Goal: Contribute content

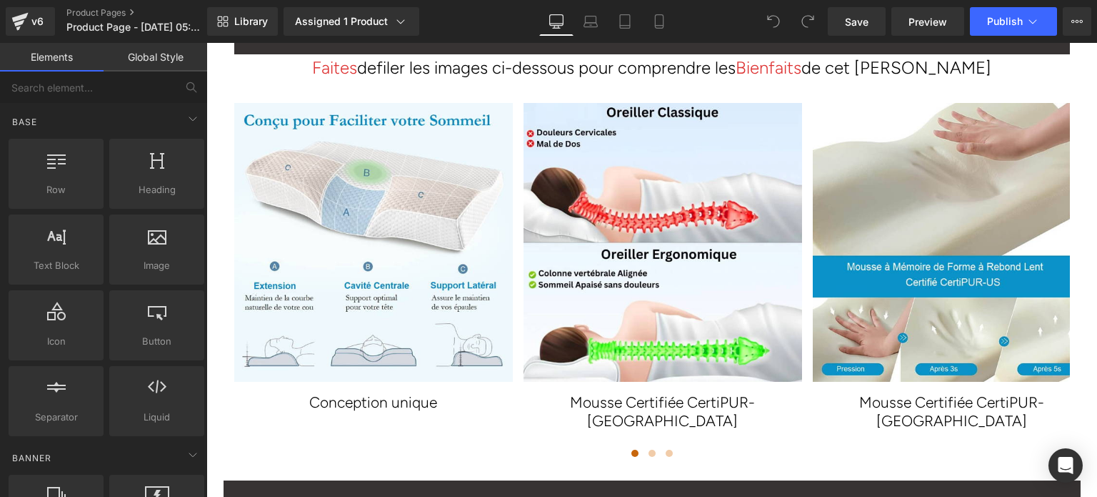
scroll to position [2695, 0]
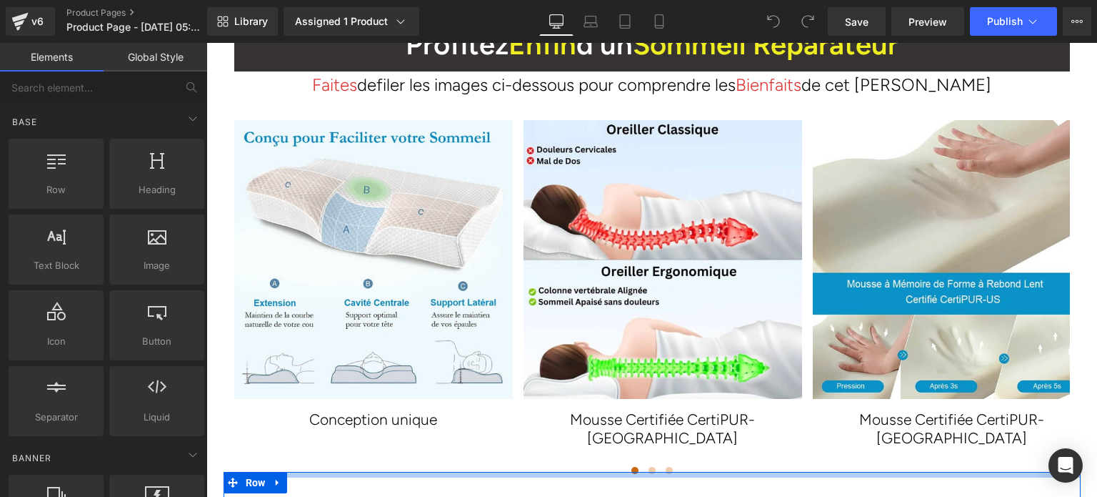
click at [649, 472] on div at bounding box center [652, 475] width 857 height 6
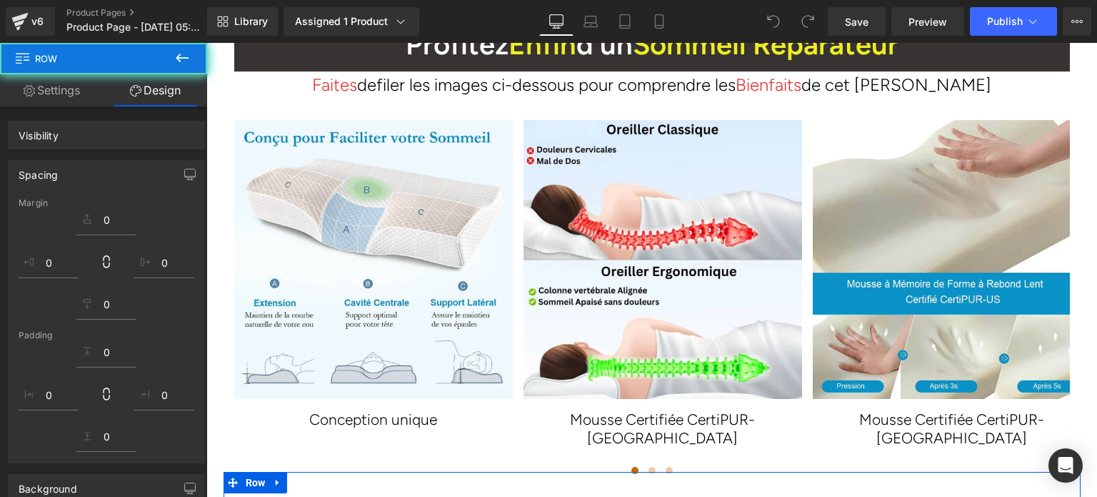
click at [649, 472] on div at bounding box center [652, 475] width 857 height 6
click at [647, 472] on div at bounding box center [652, 475] width 857 height 6
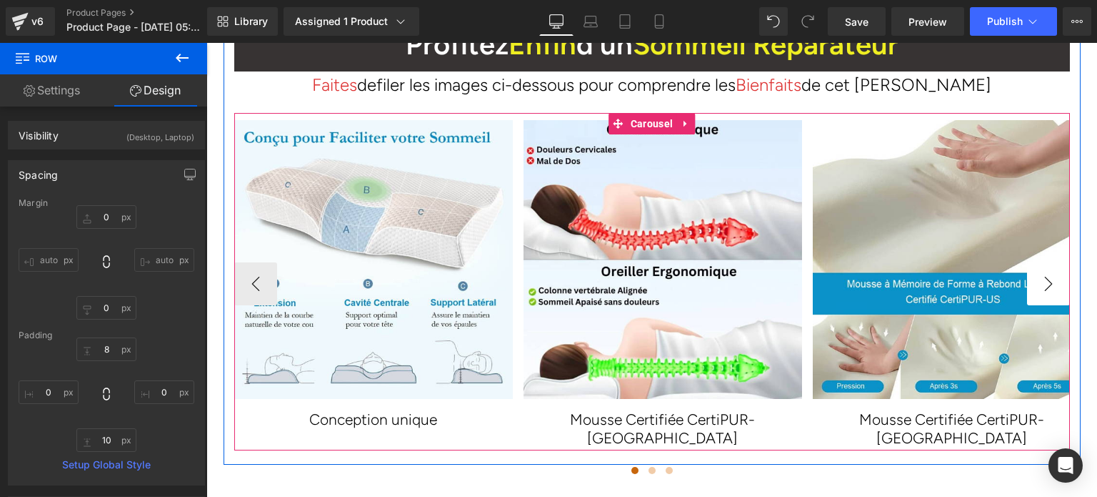
click at [1050, 262] on button "›" at bounding box center [1048, 283] width 43 height 43
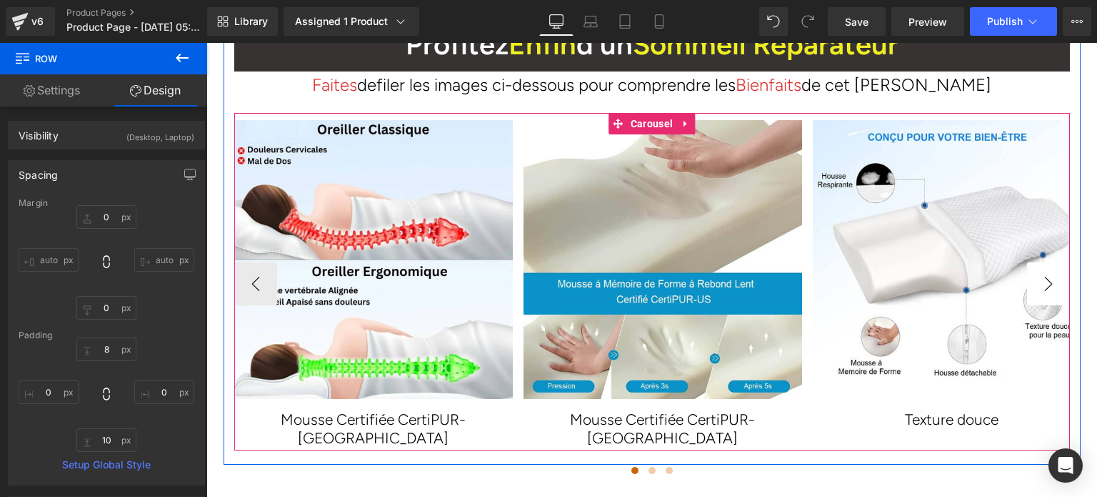
click at [1049, 262] on button "›" at bounding box center [1048, 283] width 43 height 43
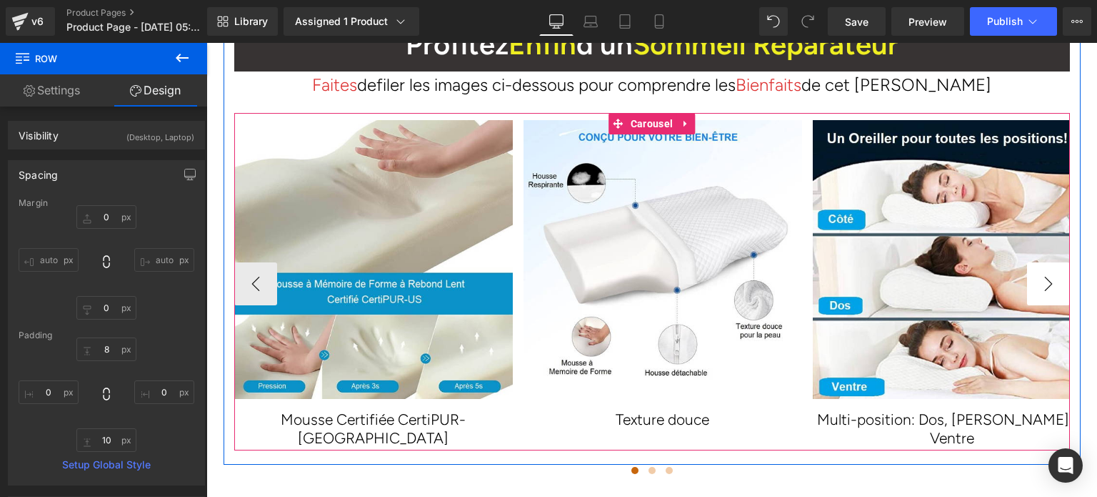
click at [1049, 262] on button "›" at bounding box center [1048, 283] width 43 height 43
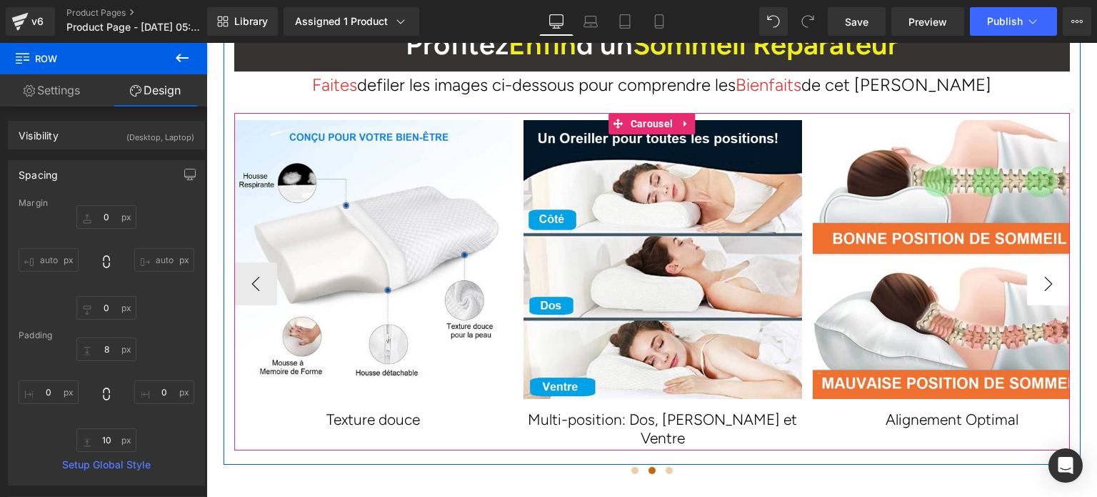
click at [1049, 262] on button "›" at bounding box center [1048, 283] width 43 height 43
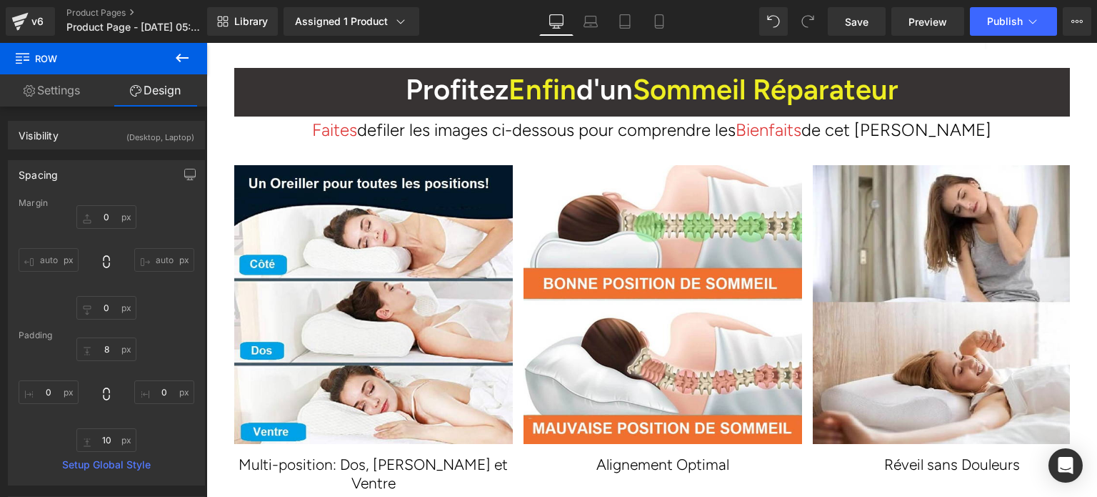
scroll to position [2624, 0]
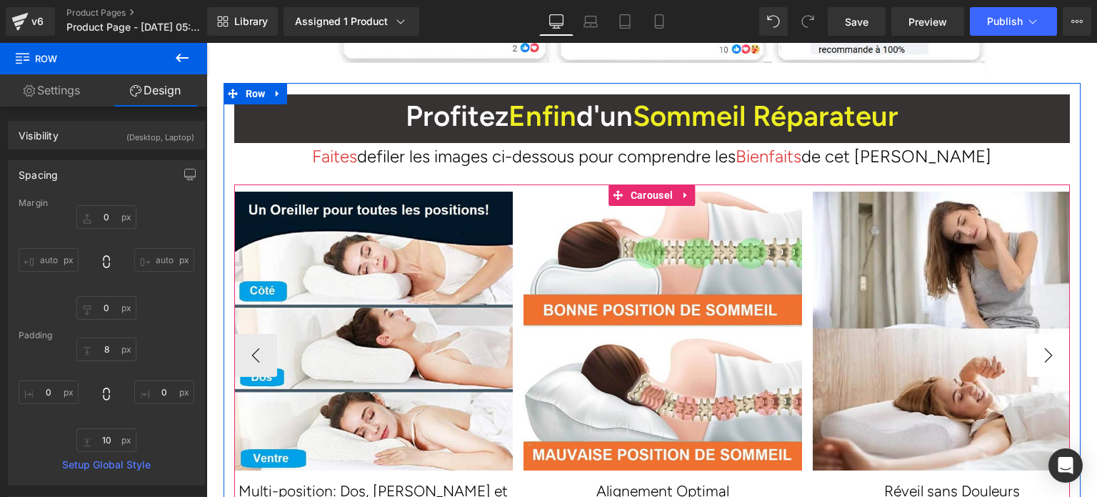
click at [1045, 334] on button "›" at bounding box center [1048, 355] width 43 height 43
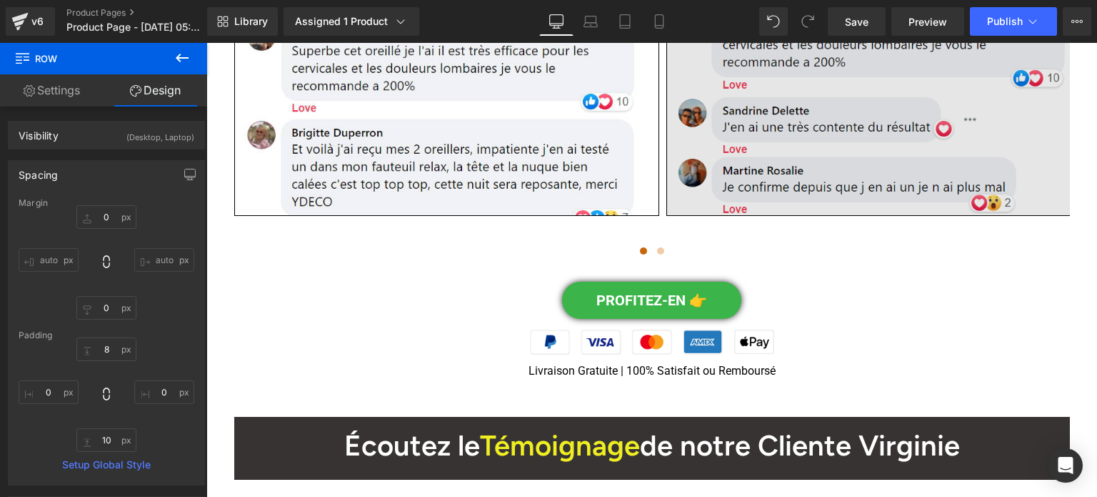
scroll to position [5624, 0]
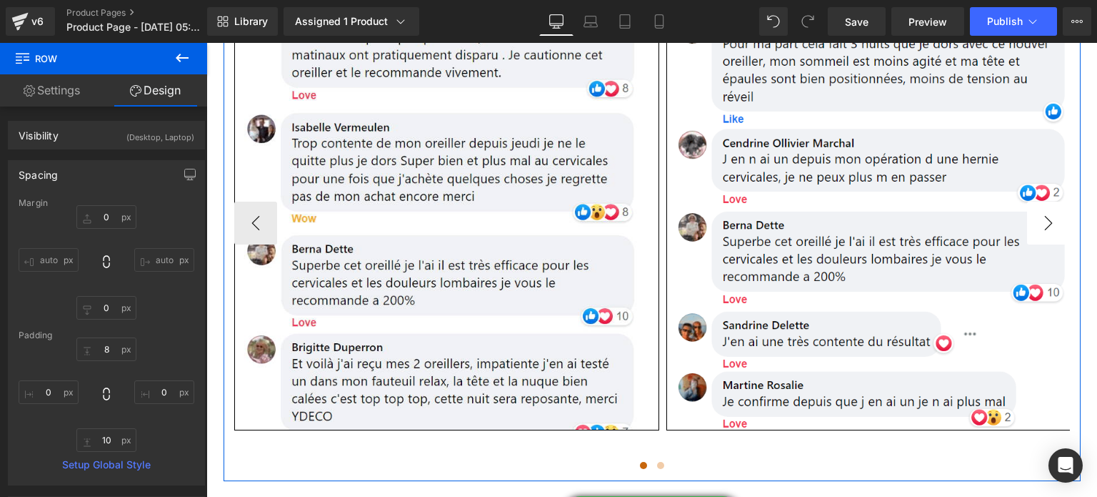
click at [1065, 150] on div "Nos Clientes le Recommandent sur les Réseaux Heading Row Image Image Image Imag…" at bounding box center [652, 201] width 857 height 532
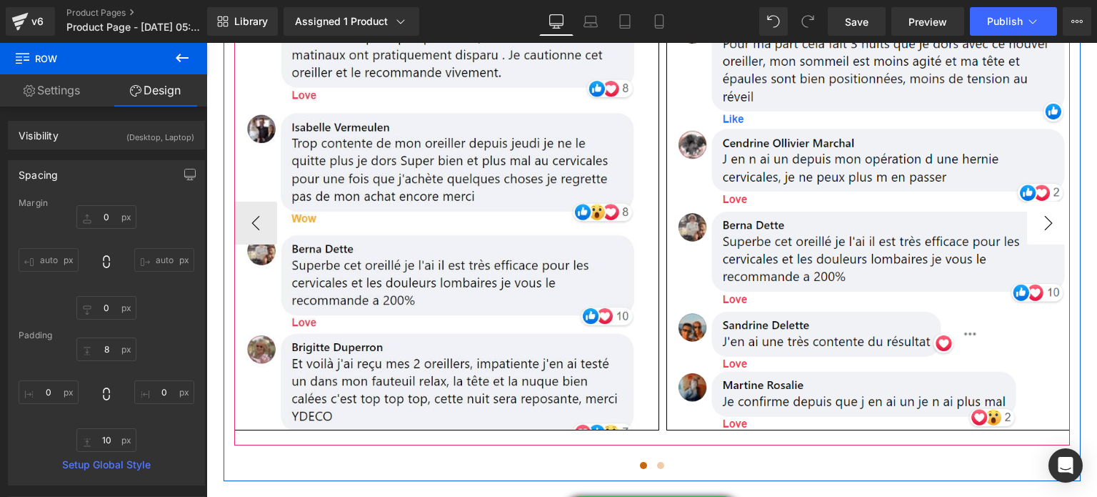
click at [1049, 201] on button "›" at bounding box center [1048, 222] width 43 height 43
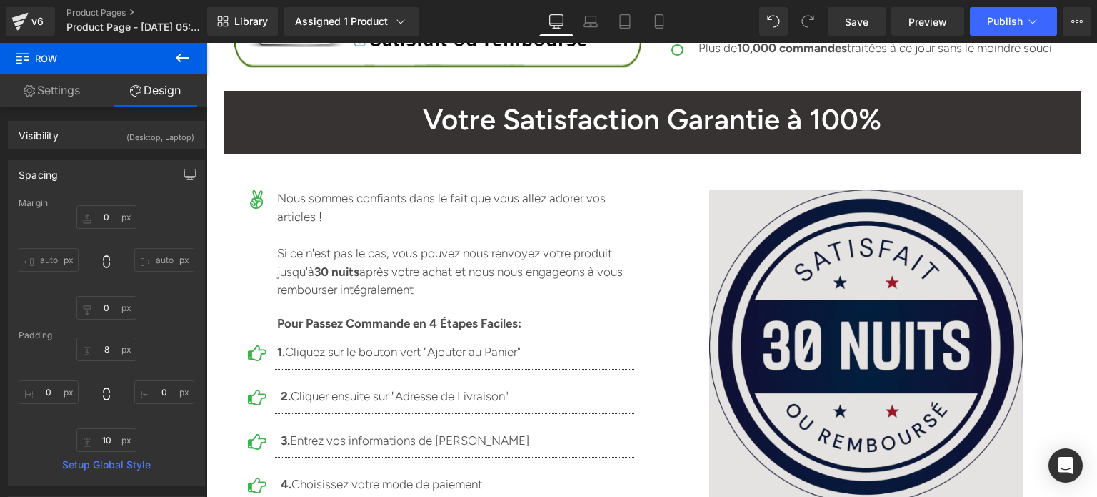
scroll to position [9268, 0]
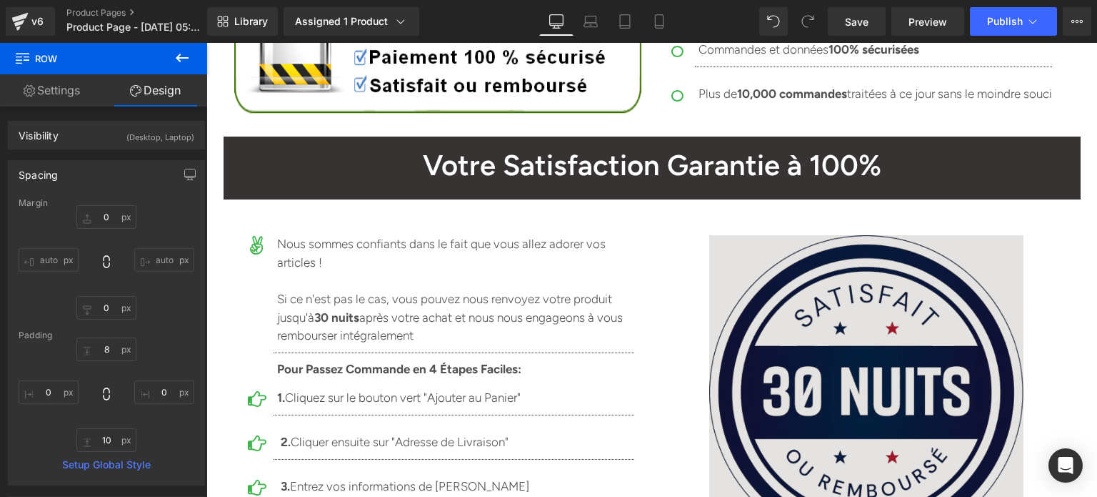
click at [870, 235] on img at bounding box center [866, 392] width 314 height 314
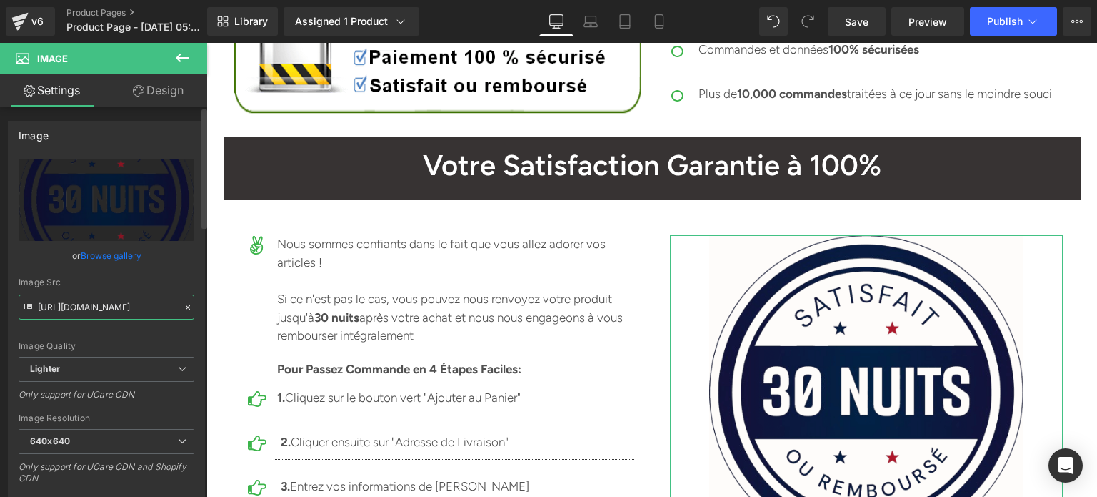
click at [126, 302] on input "https://ucarecdn.com/bcaeb245-e9e4-4470-b661-836744d8684f/-/format/auto/-/previ…" at bounding box center [107, 306] width 176 height 25
paste input "Somnilys – Pour un corps et un esprit apaisés"
type input "Somnilys – Pour un corps et un esprit apaisés"
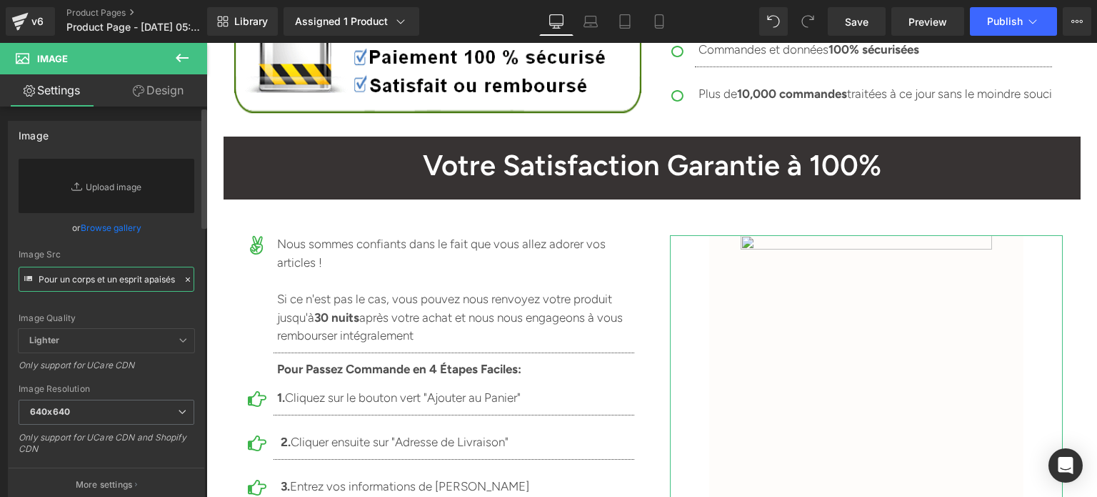
scroll to position [0, 0]
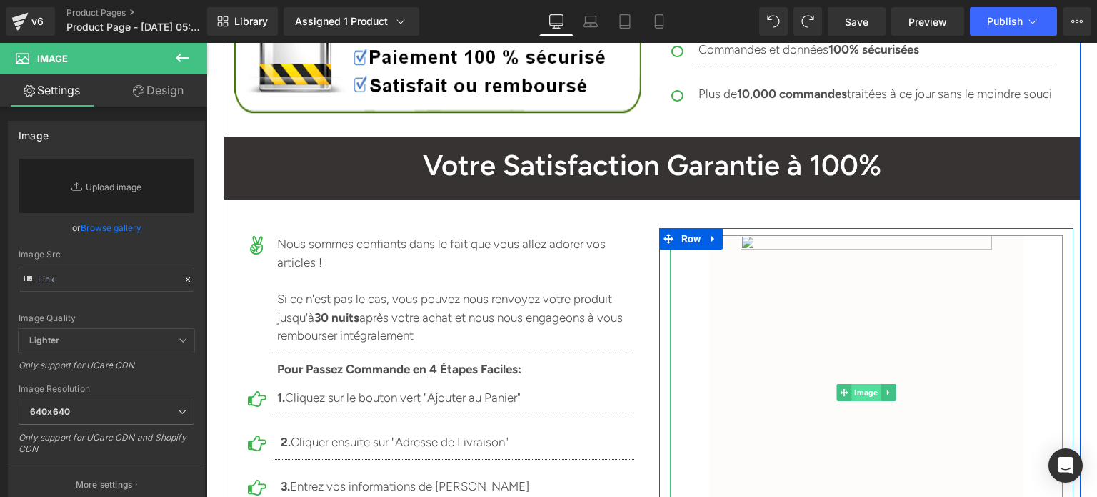
click at [870, 384] on span "Image" at bounding box center [866, 392] width 29 height 17
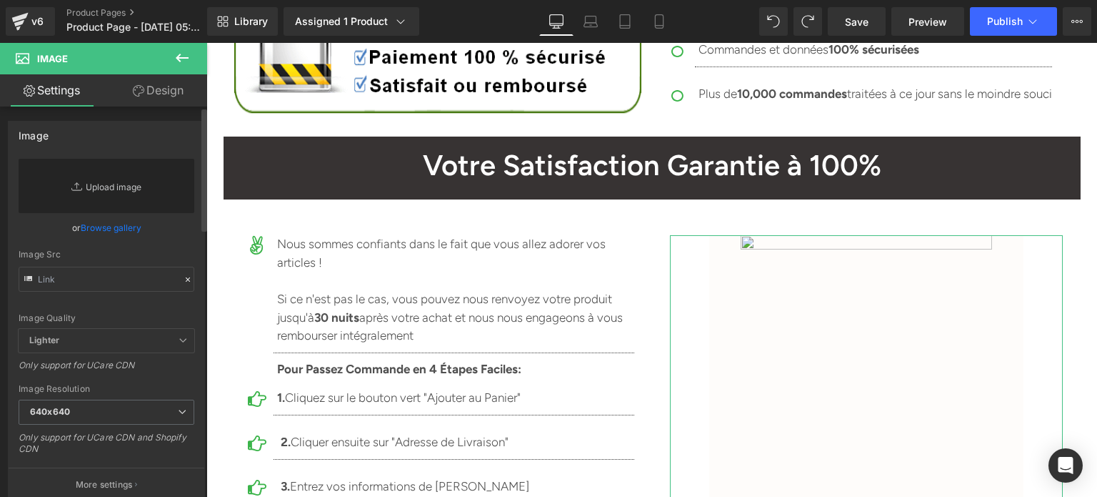
click at [117, 184] on link "Replace Image" at bounding box center [107, 186] width 176 height 54
type input "C:\fakepath\lighter-removebg-preview.png"
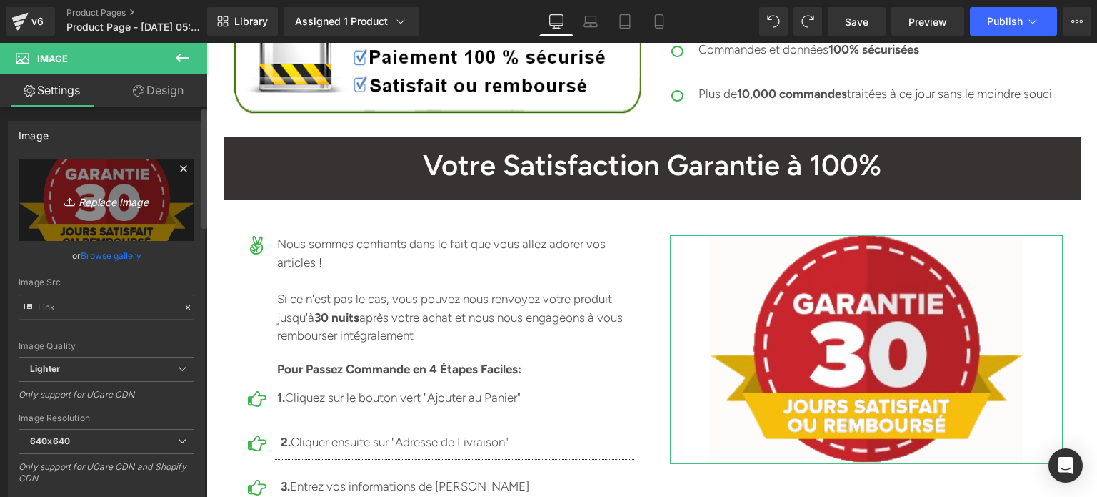
click at [98, 202] on icon "Replace Image" at bounding box center [106, 200] width 114 height 18
type input "C:\fakepath\garantie-30 jours.png"
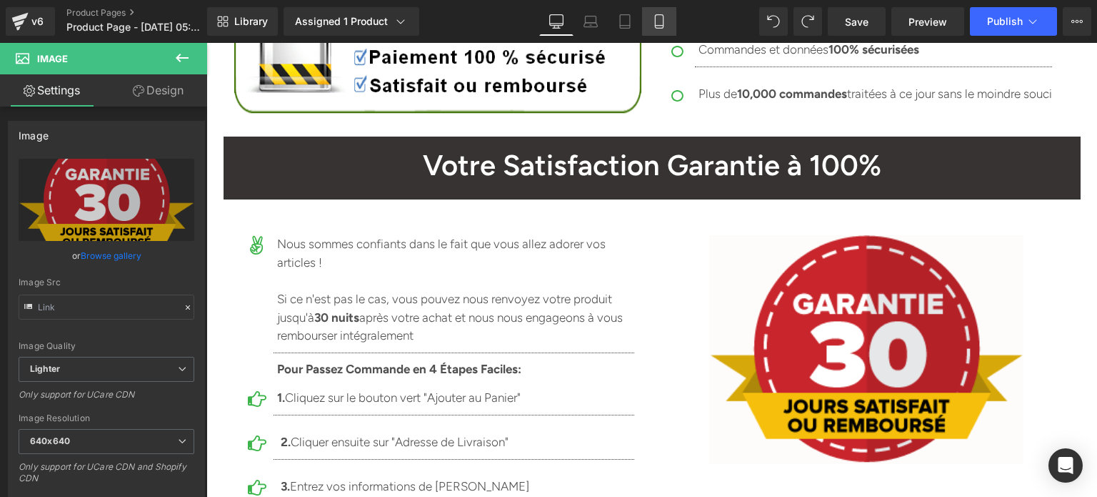
click at [660, 22] on icon at bounding box center [659, 21] width 14 height 14
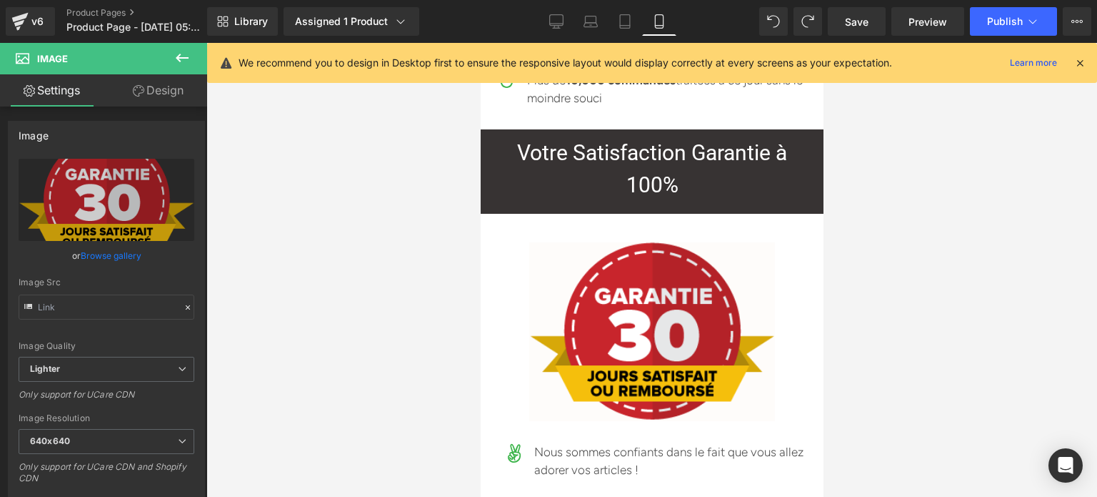
scroll to position [14772, 0]
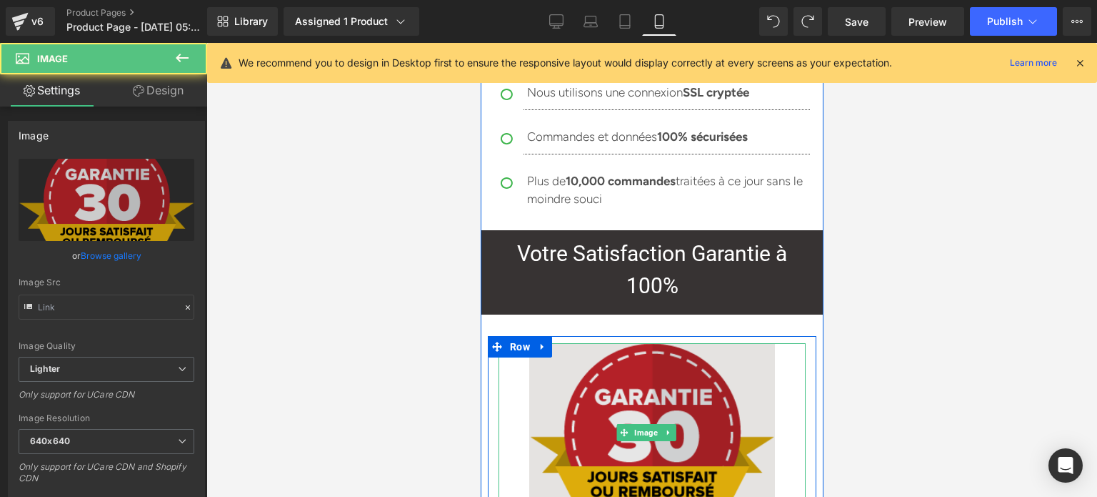
click at [682, 343] on img at bounding box center [652, 432] width 246 height 179
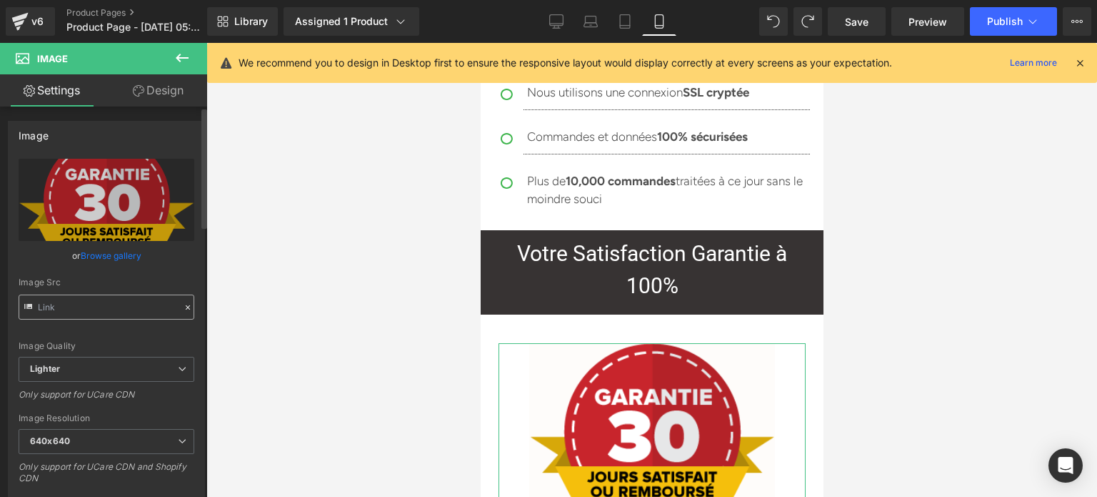
click at [138, 308] on input "text" at bounding box center [107, 306] width 176 height 25
type input "https://ucarecdn.com/f62dae72-504e-4513-9f4e-8cecd6bb5692/-/format/auto/-/previ…"
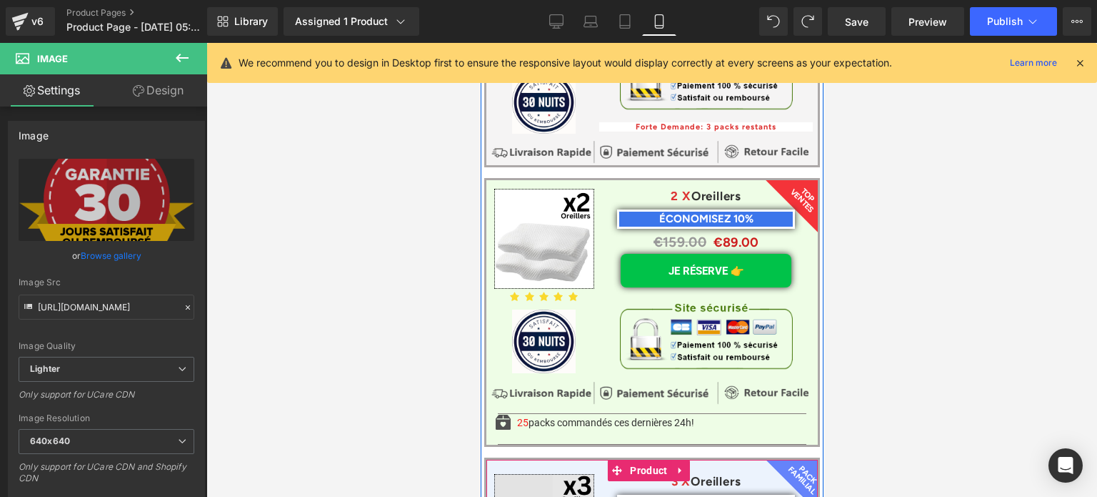
scroll to position [11129, 0]
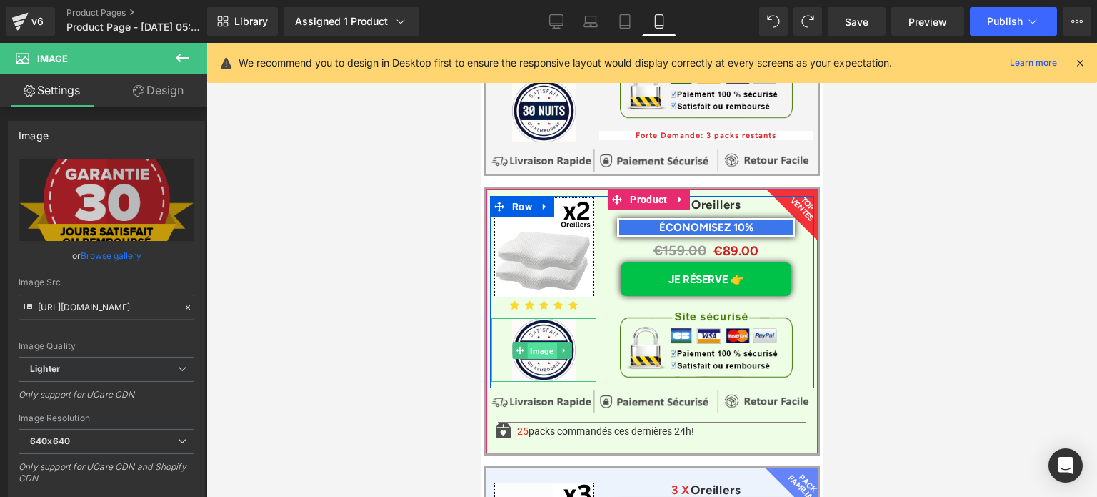
drag, startPoint x: 538, startPoint y: 179, endPoint x: 949, endPoint y: 256, distance: 418.1
click at [538, 342] on span "Image" at bounding box center [541, 350] width 29 height 17
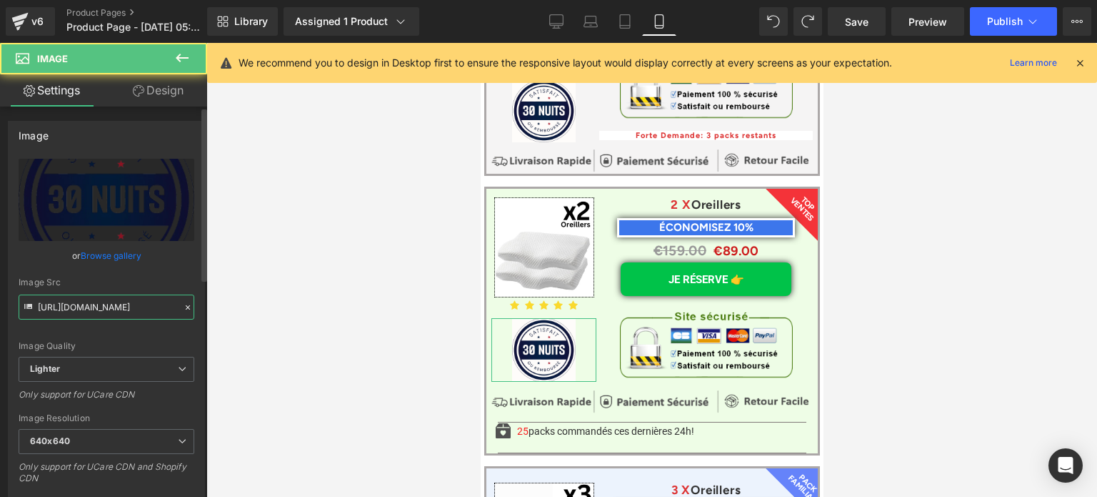
click at [114, 302] on input "https://ucarecdn.com/bcaeb245-e9e4-4470-b661-836744d8684f/-/format/auto/-/previ…" at bounding box center [107, 306] width 176 height 25
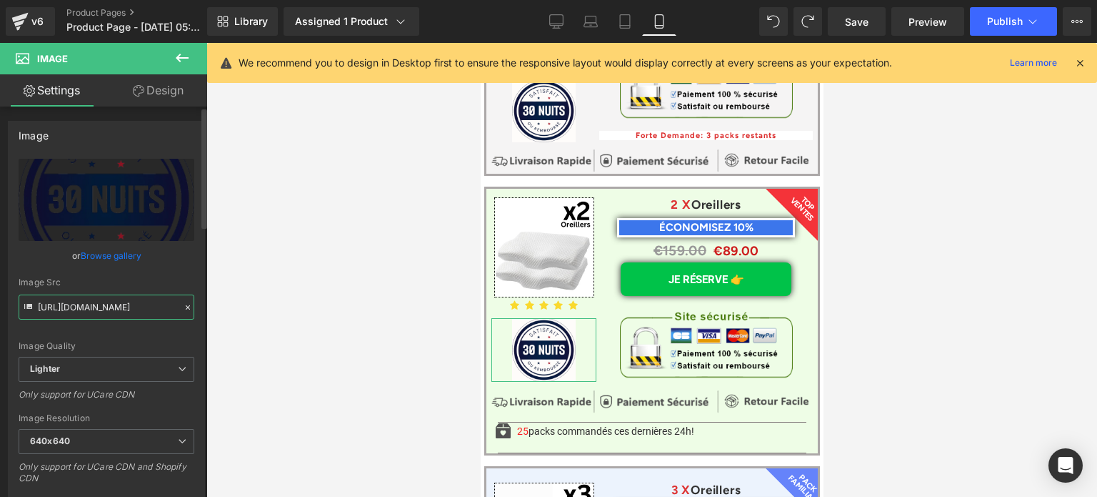
click at [114, 302] on input "https://ucarecdn.com/bcaeb245-e9e4-4470-b661-836744d8684f/-/format/auto/-/previ…" at bounding box center [107, 306] width 176 height 25
paste input "f62dae72-504e-4513-9f4e-8cecd6bb5692/-/format/auto/-/preview/640x640/-/quality/…"
type input "https://ucarecdn.com/f62dae72-504e-4513-9f4e-8cecd6bb5692/-/format/auto/-/previ…"
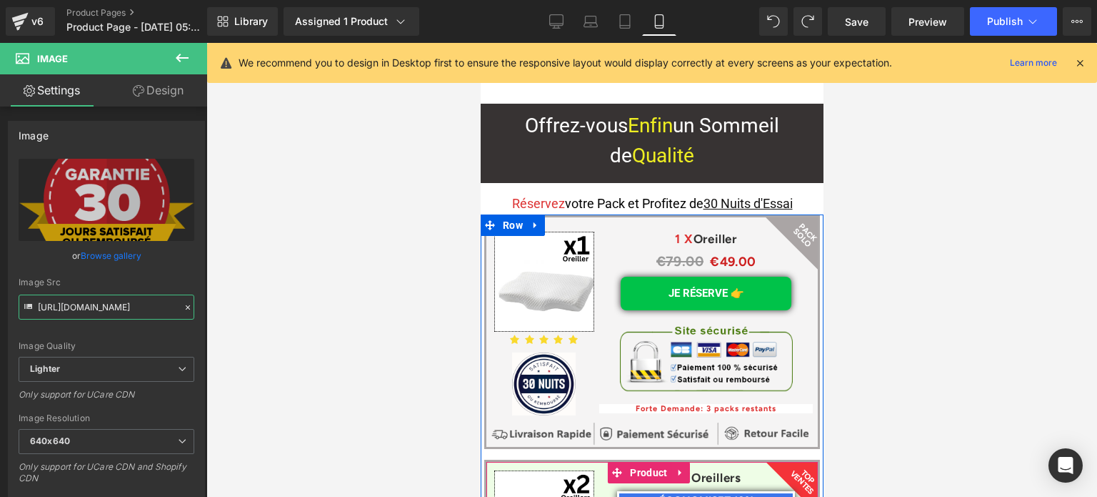
scroll to position [10843, 0]
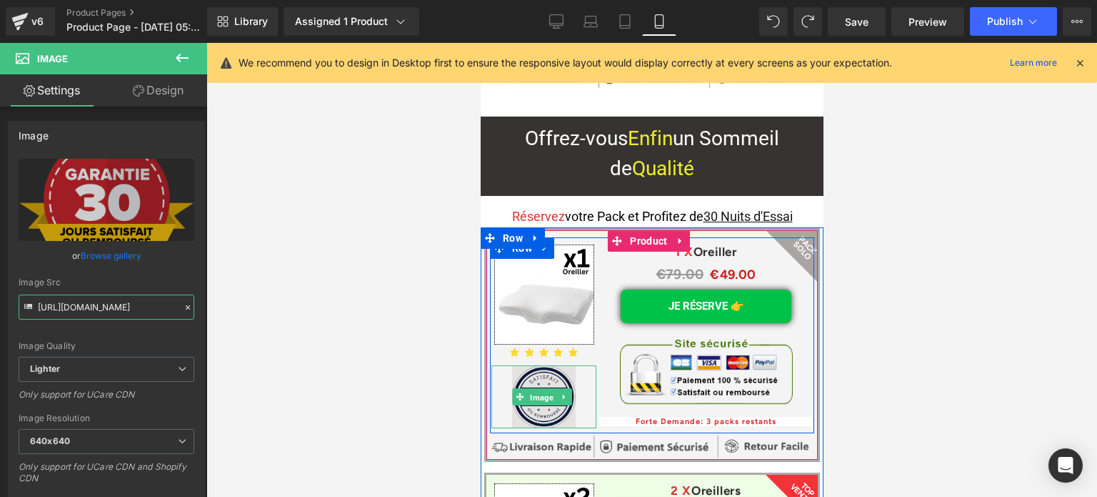
drag, startPoint x: 552, startPoint y: 222, endPoint x: 866, endPoint y: 288, distance: 320.5
click at [552, 388] on span "Image" at bounding box center [541, 396] width 29 height 17
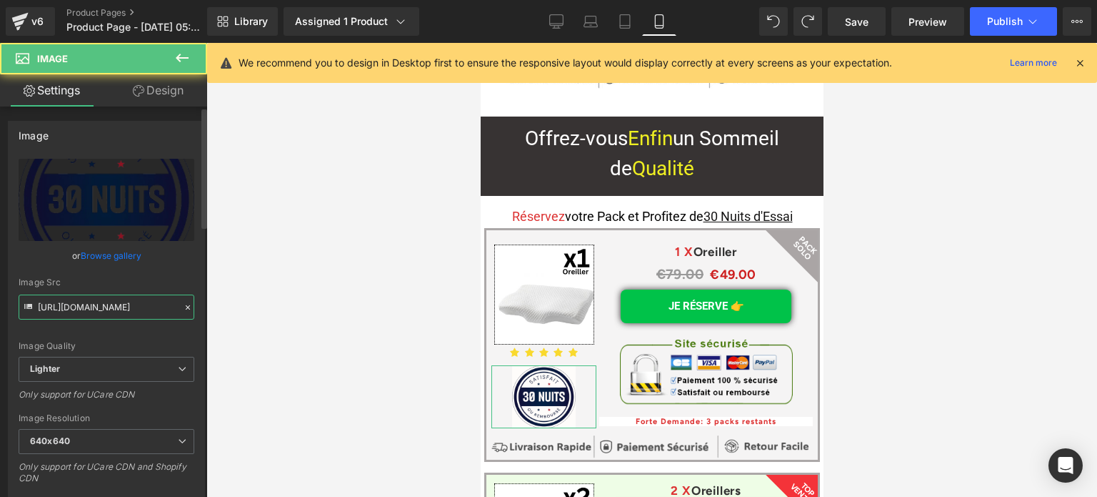
click at [81, 312] on input "https://ucarecdn.com/bcaeb245-e9e4-4470-b661-836744d8684f/-/format/auto/-/previ…" at bounding box center [107, 306] width 176 height 25
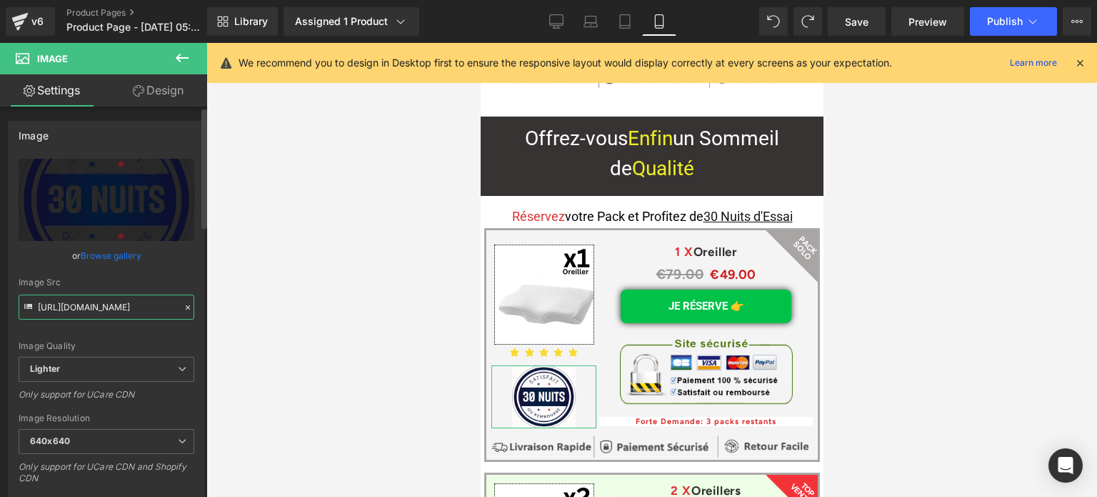
click at [81, 312] on input "https://ucarecdn.com/bcaeb245-e9e4-4470-b661-836744d8684f/-/format/auto/-/previ…" at bounding box center [107, 306] width 176 height 25
paste input "f62dae72-504e-4513-9f4e-8cecd6bb5692/-/format/auto/-/preview/640x640/-/quality/…"
type input "https://ucarecdn.com/f62dae72-504e-4513-9f4e-8cecd6bb5692/-/format/auto/-/previ…"
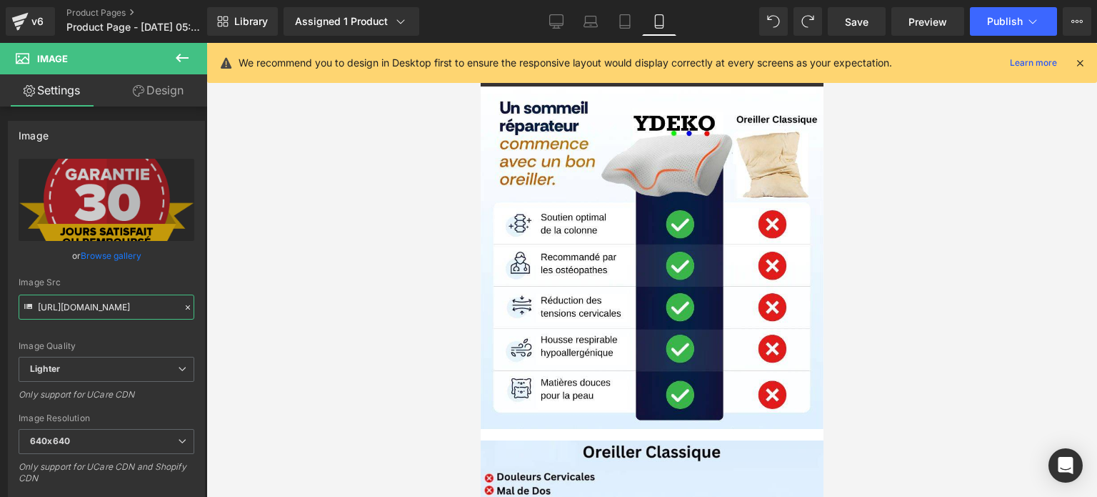
scroll to position [4153, 0]
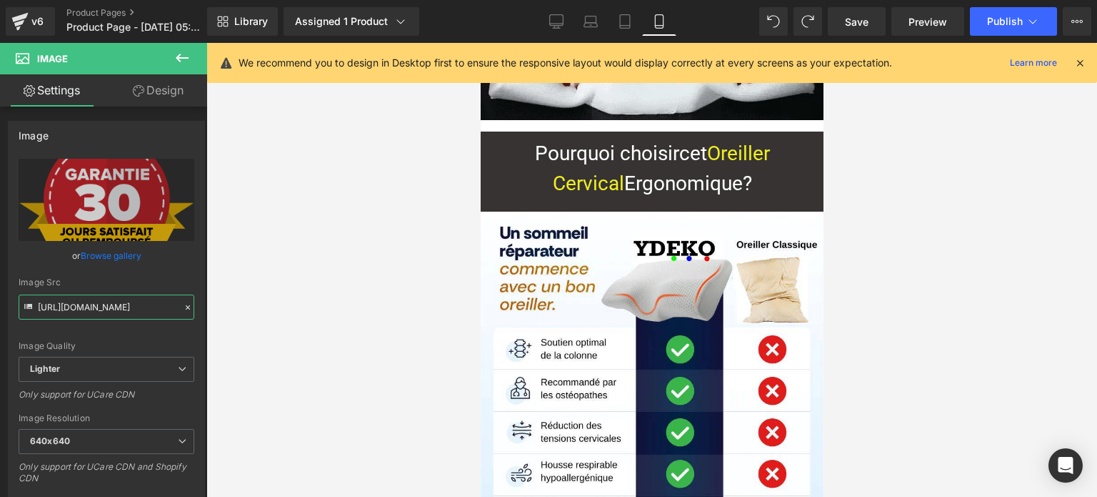
drag, startPoint x: 817, startPoint y: 308, endPoint x: 1303, endPoint y: 202, distance: 497.2
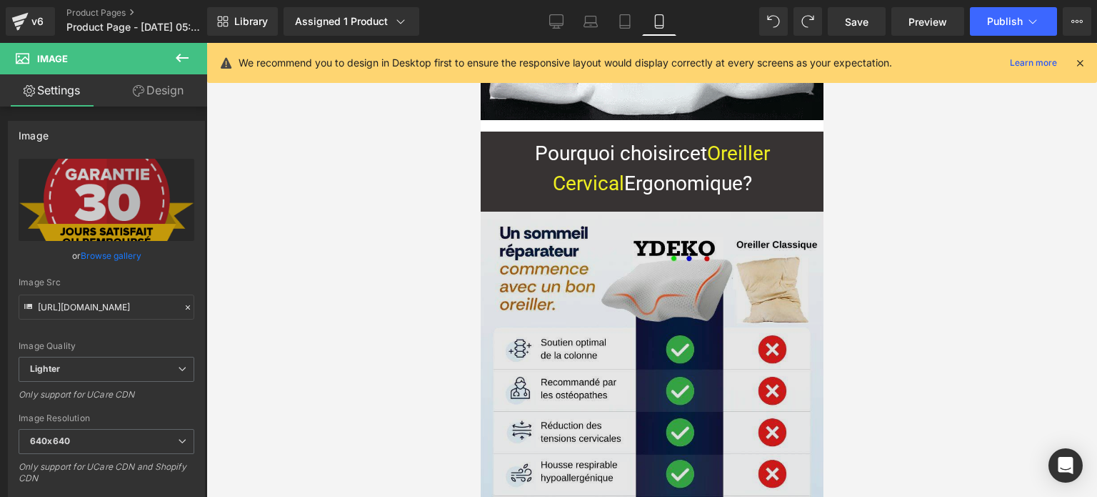
click at [674, 292] on img at bounding box center [651, 382] width 343 height 342
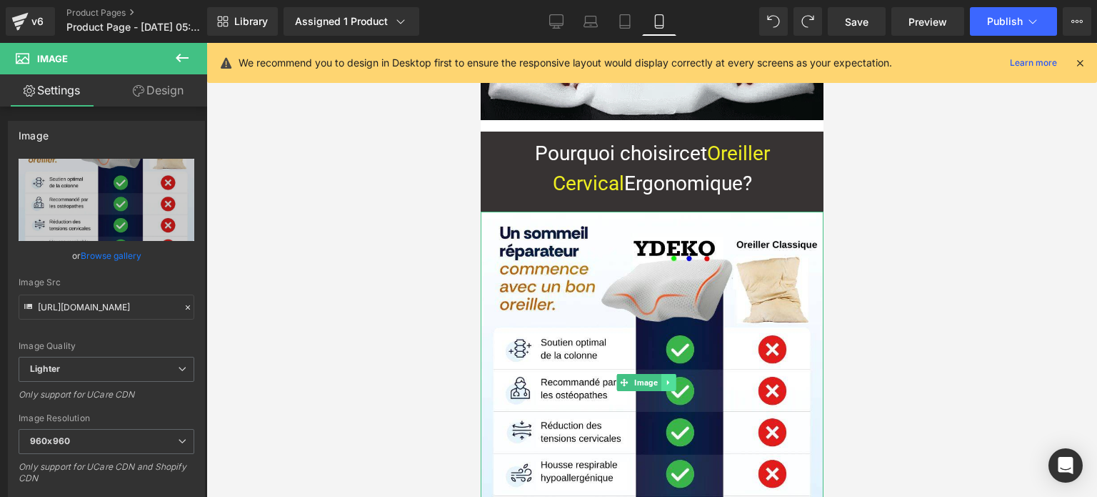
click at [667, 378] on icon at bounding box center [668, 382] width 8 height 9
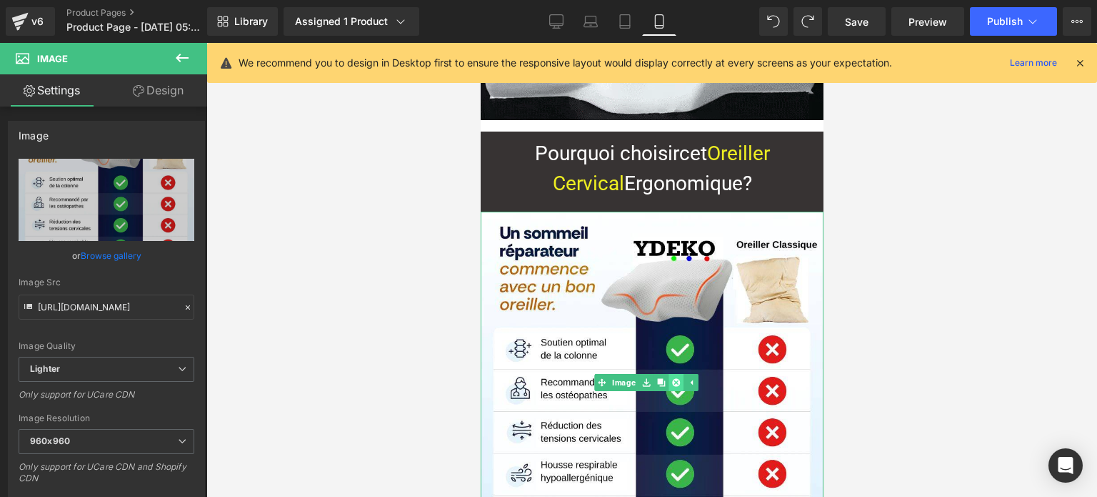
click at [675, 379] on icon at bounding box center [676, 383] width 8 height 8
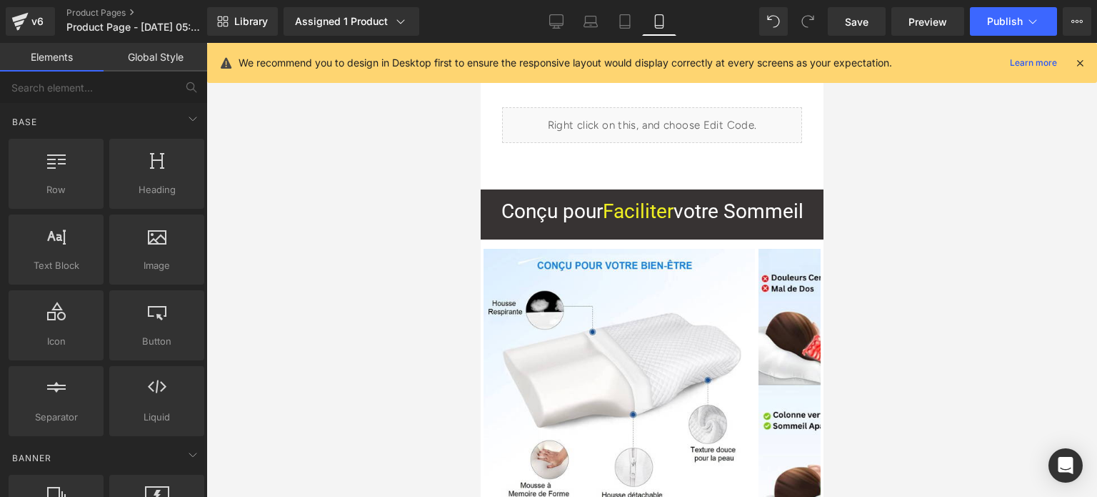
scroll to position [3298, 0]
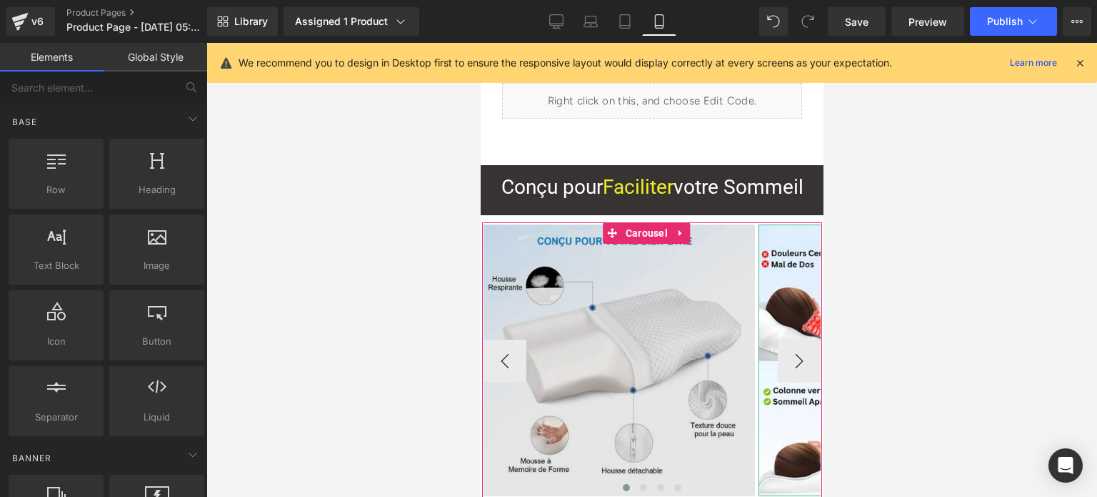
click at [701, 308] on img at bounding box center [618, 359] width 271 height 271
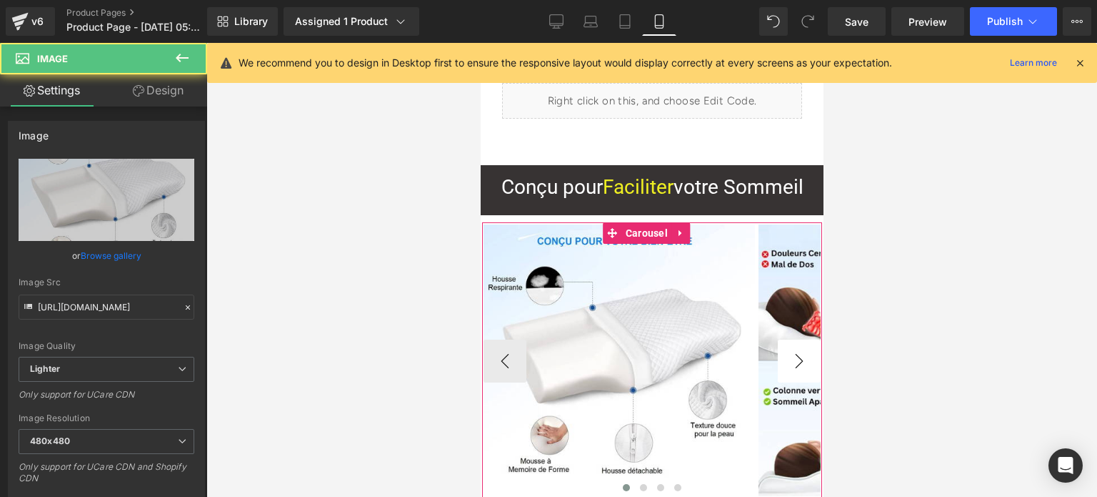
click at [797, 371] on button "›" at bounding box center [798, 360] width 43 height 43
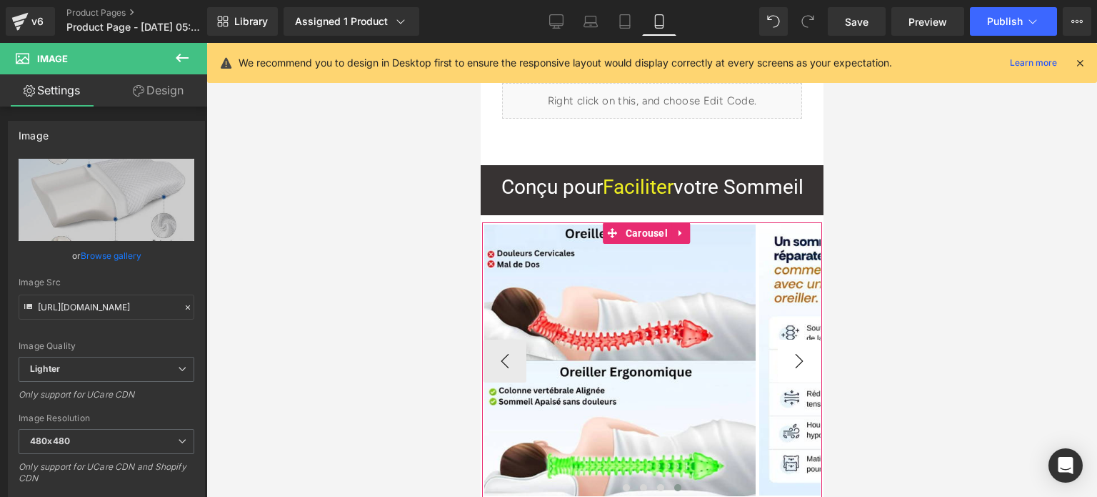
click at [797, 371] on button "›" at bounding box center [798, 360] width 43 height 43
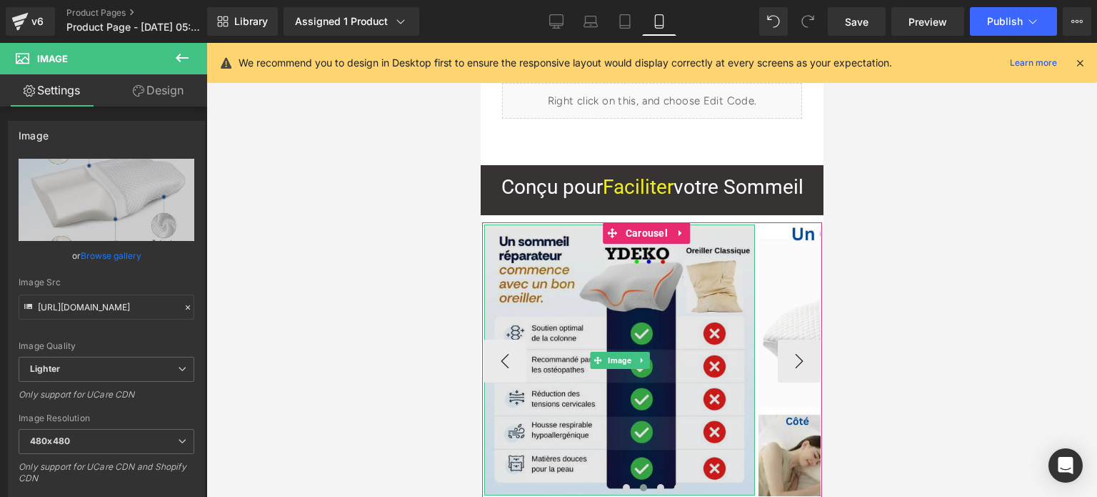
click at [659, 294] on img at bounding box center [619, 359] width 271 height 271
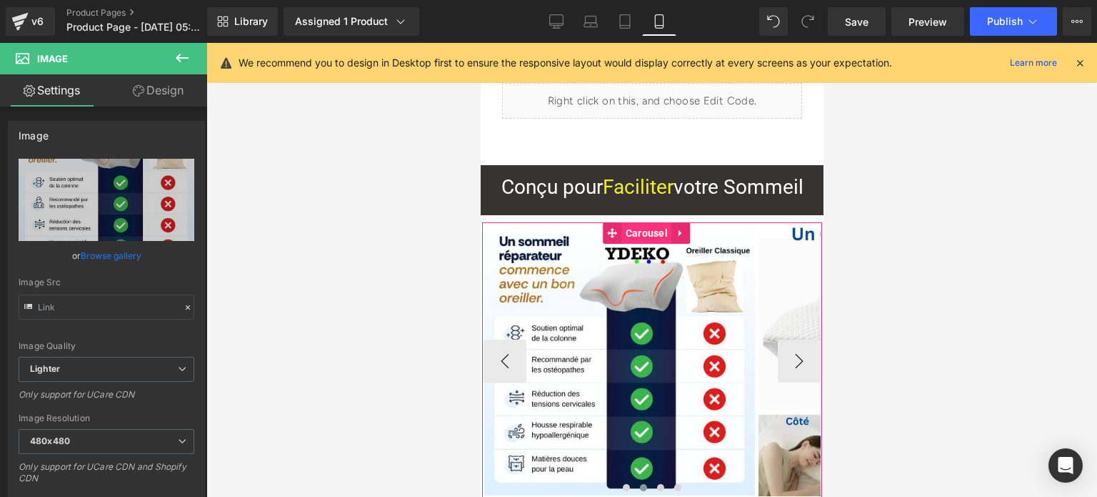
click at [649, 232] on span "Carousel" at bounding box center [646, 232] width 49 height 21
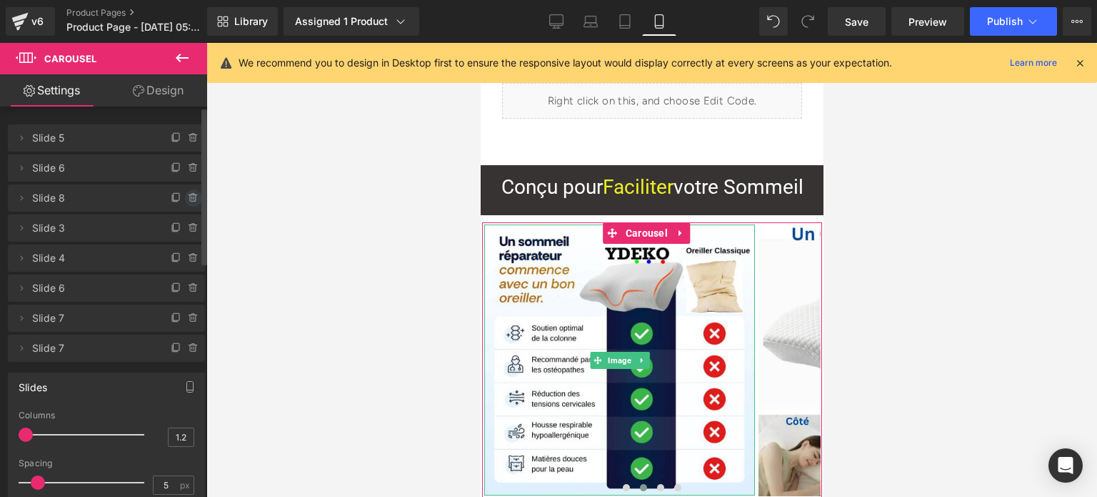
click at [188, 196] on icon at bounding box center [193, 197] width 11 height 11
click at [187, 196] on button "Delete" at bounding box center [178, 198] width 45 height 19
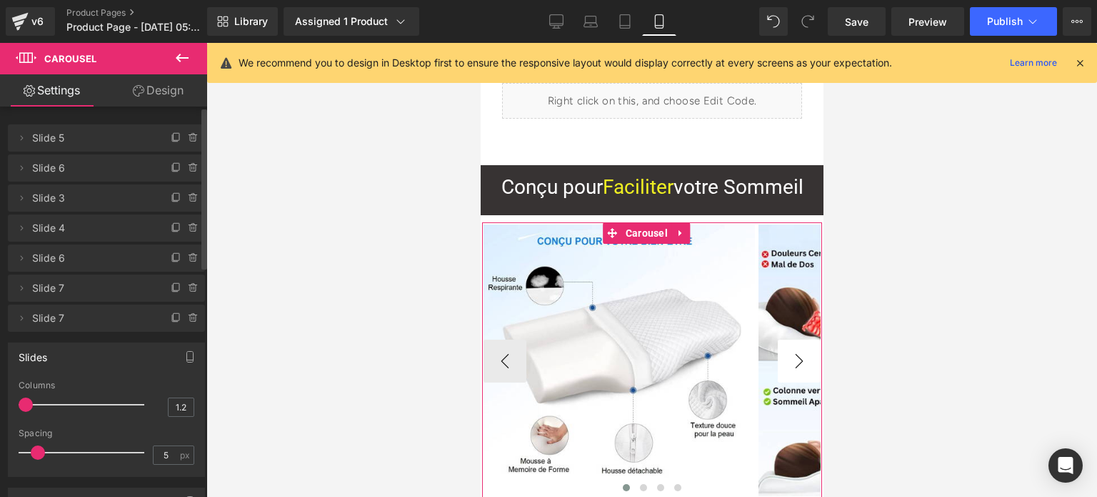
click at [792, 361] on button "›" at bounding box center [798, 360] width 43 height 43
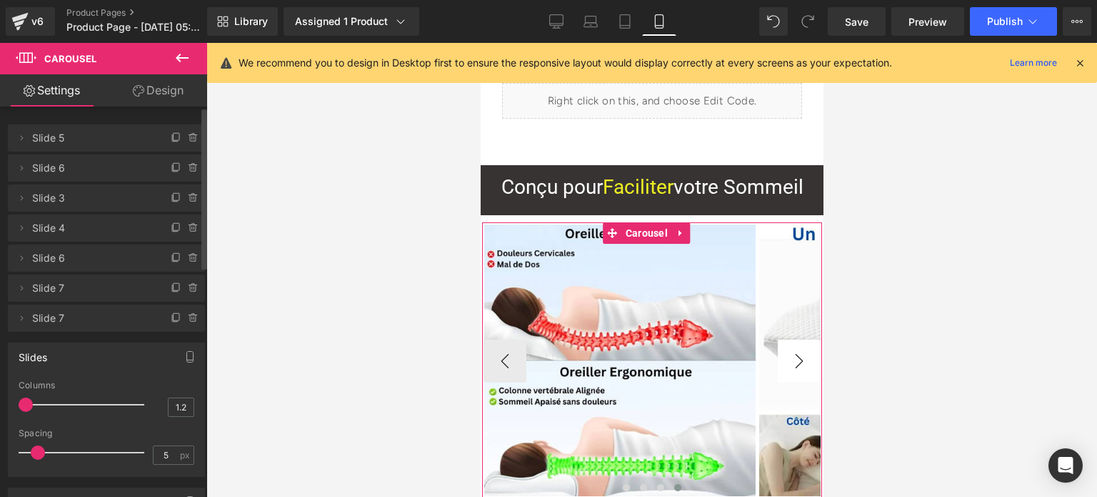
click at [792, 360] on button "›" at bounding box center [798, 360] width 43 height 43
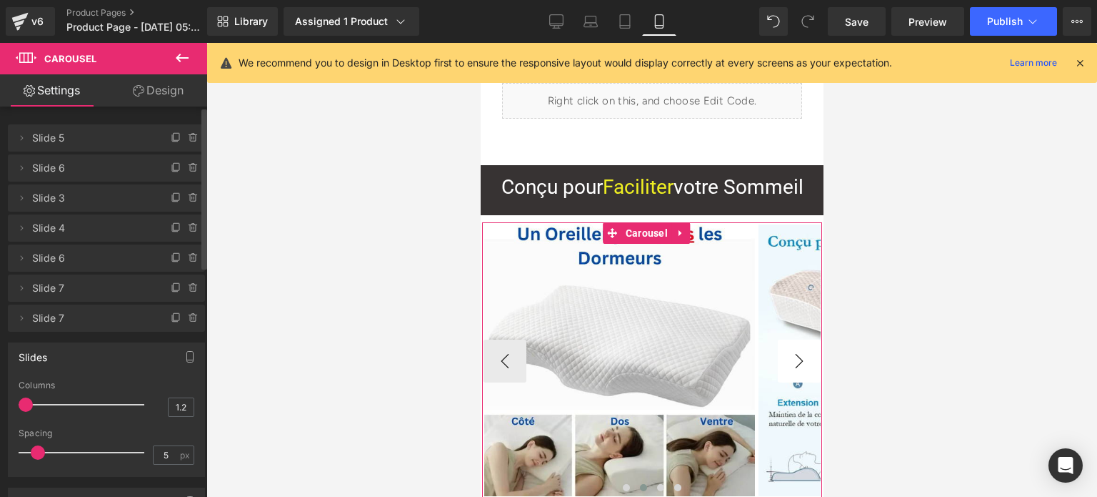
click at [792, 360] on button "›" at bounding box center [798, 360] width 43 height 43
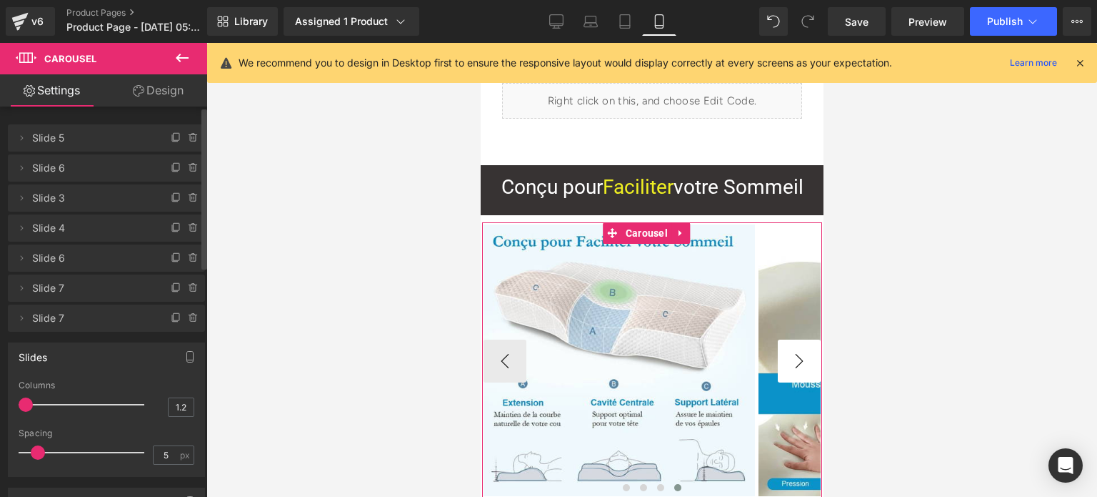
click at [792, 360] on button "›" at bounding box center [798, 360] width 43 height 43
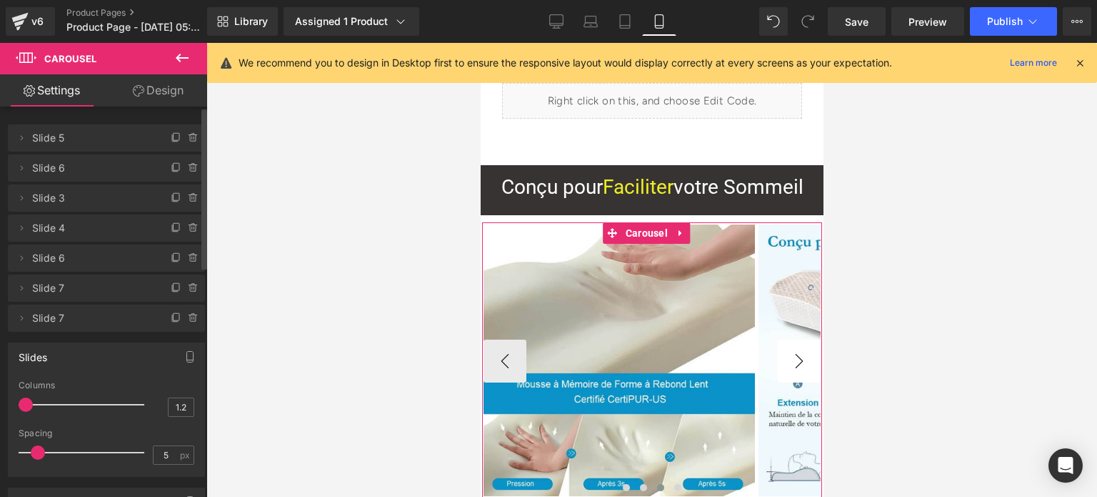
click at [792, 360] on button "›" at bounding box center [798, 360] width 43 height 43
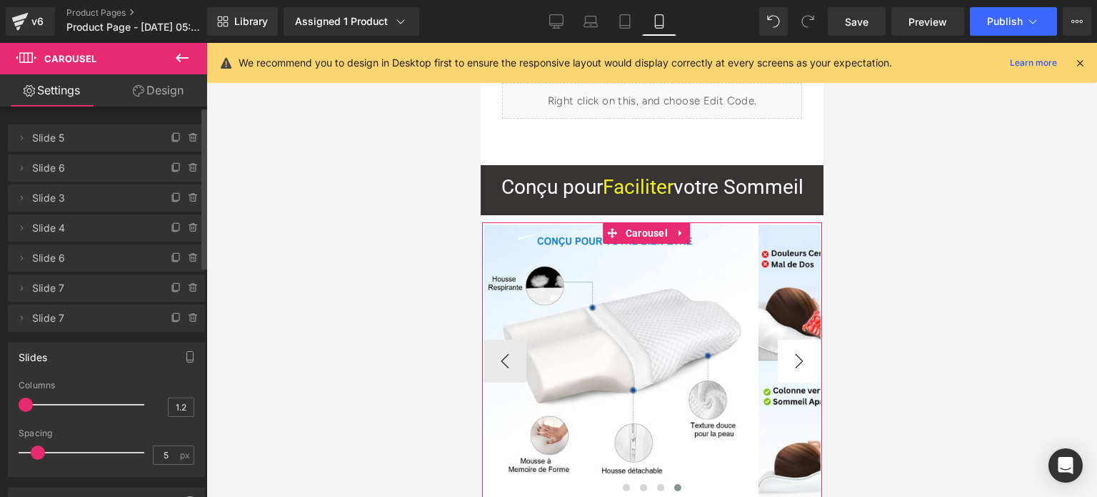
click at [792, 360] on button "›" at bounding box center [798, 360] width 43 height 43
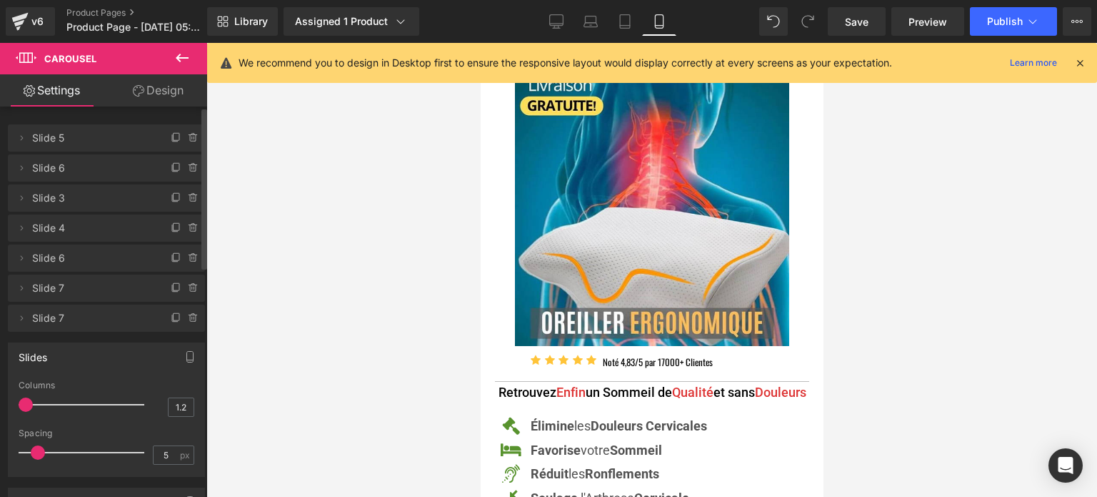
scroll to position [0, 0]
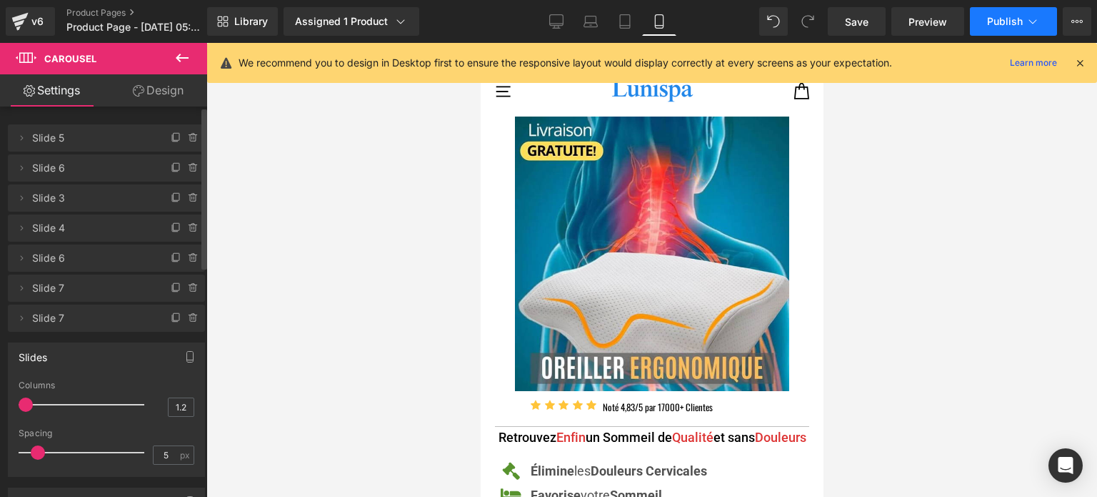
click at [1002, 22] on span "Publish" at bounding box center [1005, 21] width 36 height 11
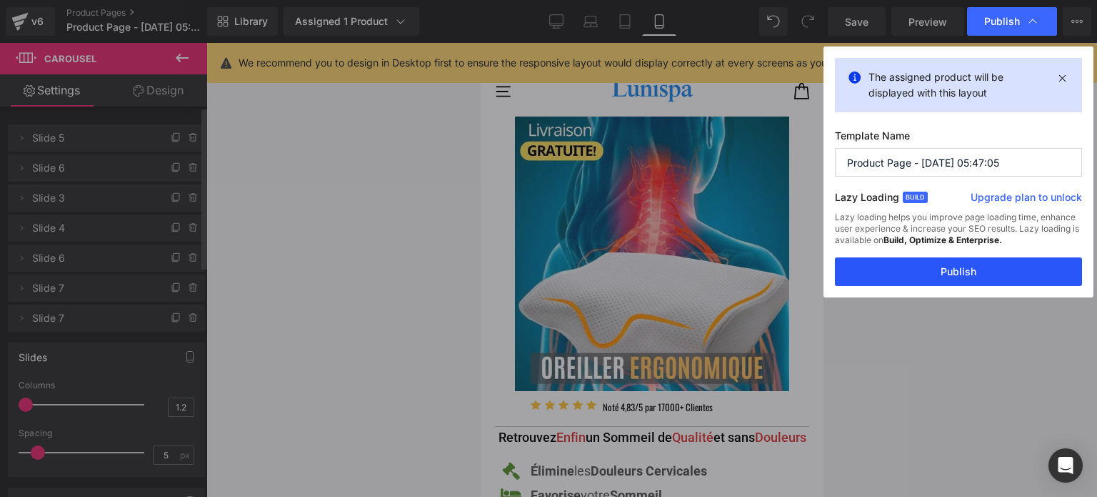
click at [960, 269] on button "Publish" at bounding box center [958, 271] width 247 height 29
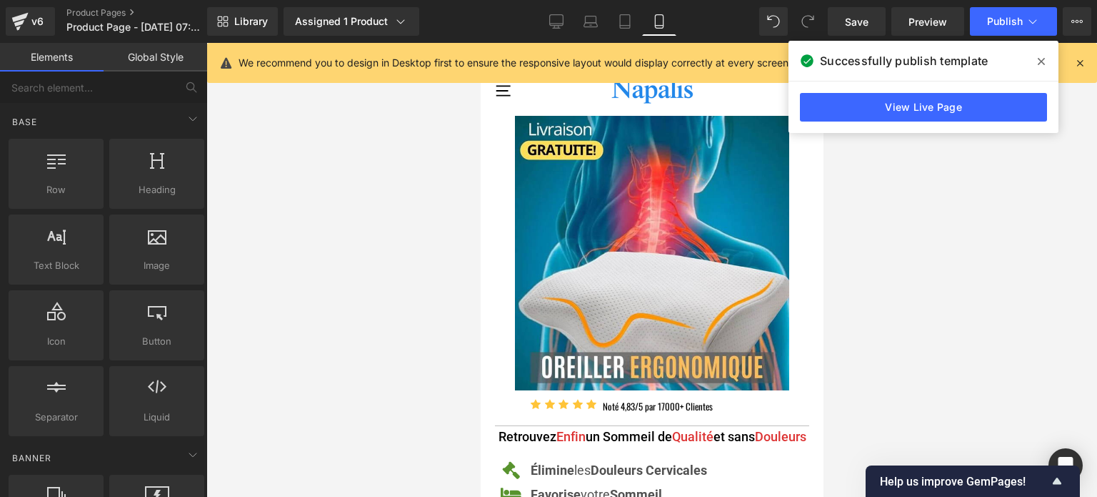
click at [1040, 56] on icon at bounding box center [1041, 61] width 7 height 11
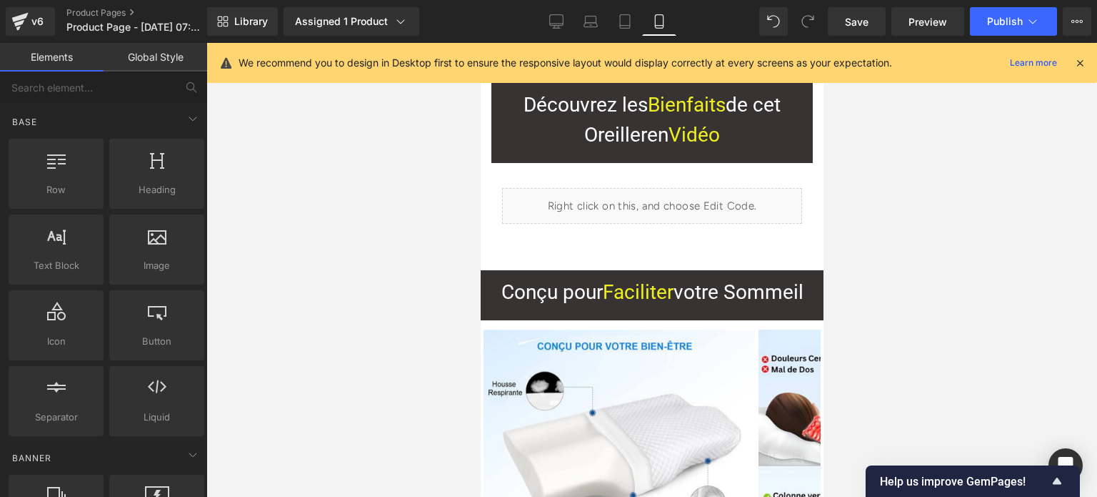
scroll to position [3317, 0]
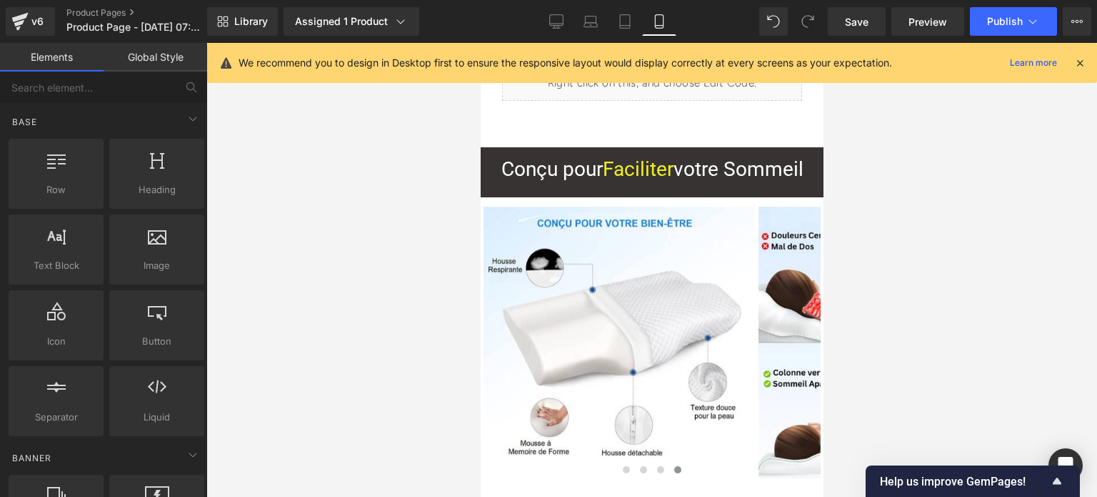
drag, startPoint x: 819, startPoint y: 395, endPoint x: 1317, endPoint y: 203, distance: 533.1
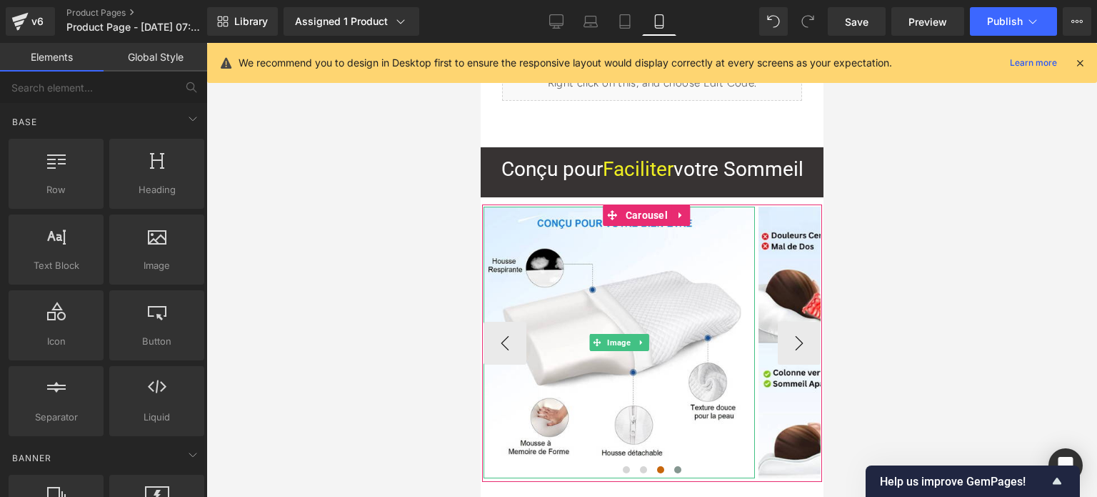
click at [657, 469] on span at bounding box center [660, 469] width 7 height 7
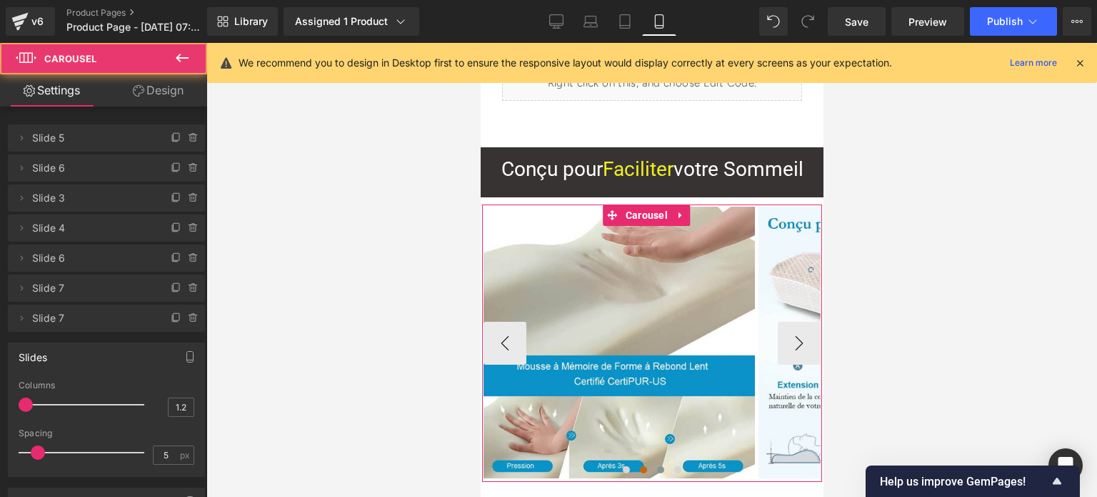
click at [639, 472] on span at bounding box center [642, 469] width 7 height 7
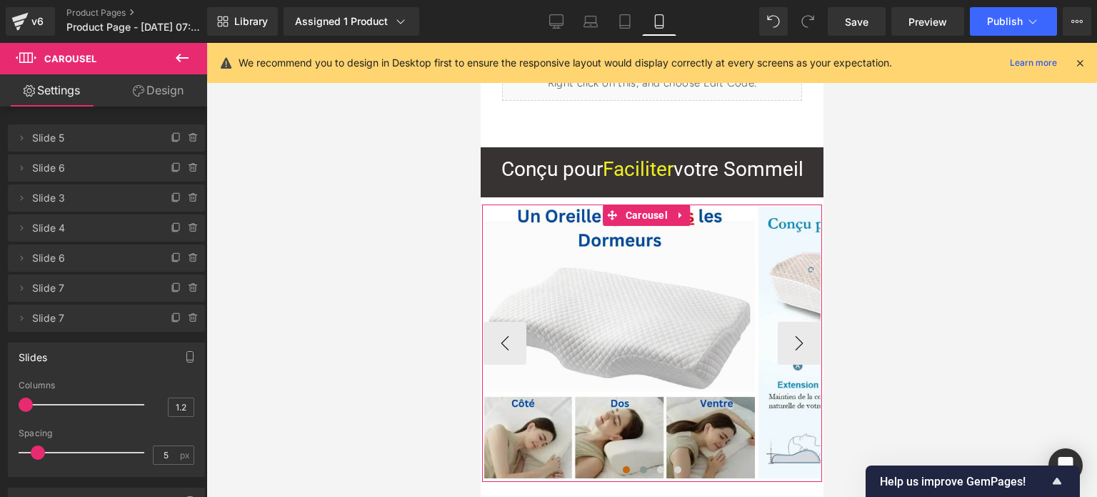
click at [622, 469] on span at bounding box center [625, 469] width 7 height 7
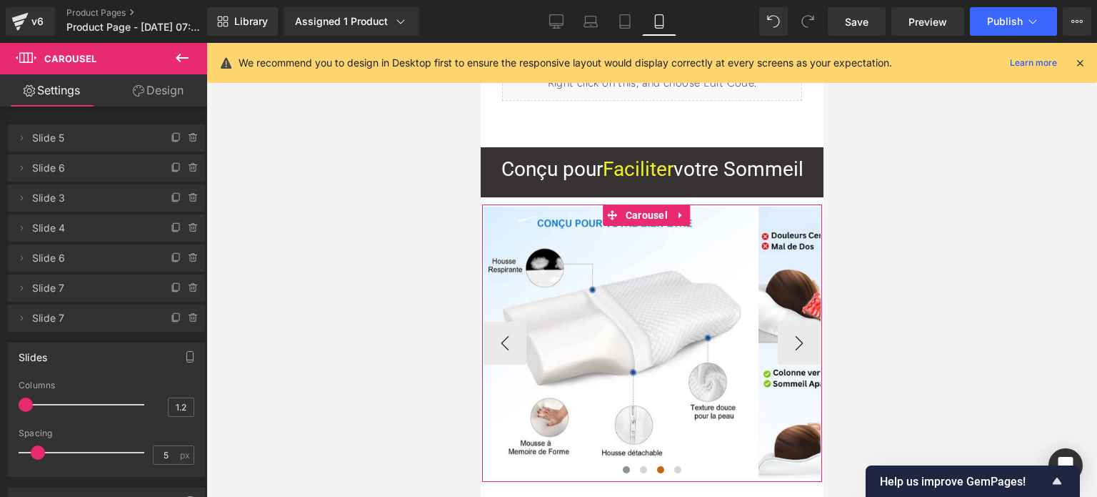
click at [657, 470] on span at bounding box center [660, 469] width 7 height 7
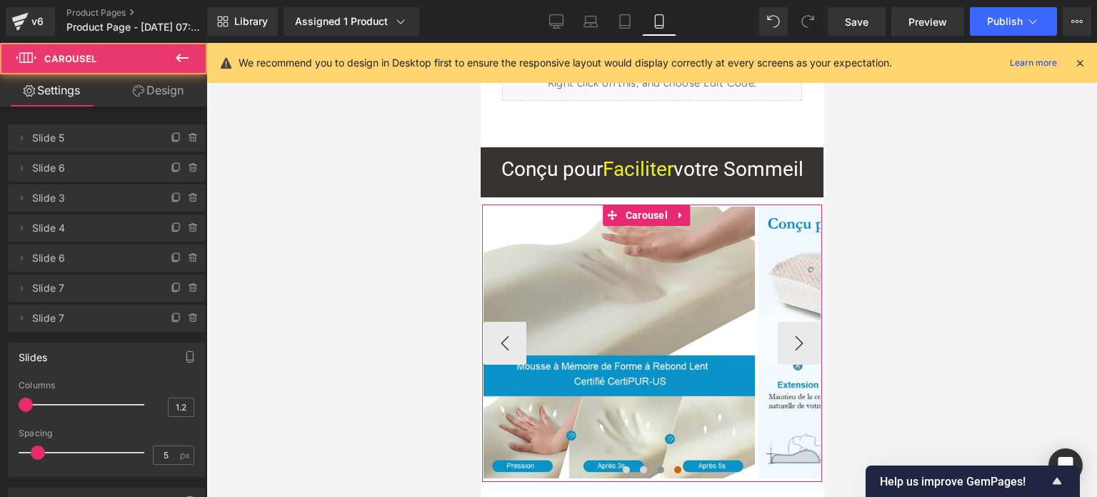
click at [674, 472] on span at bounding box center [677, 469] width 7 height 7
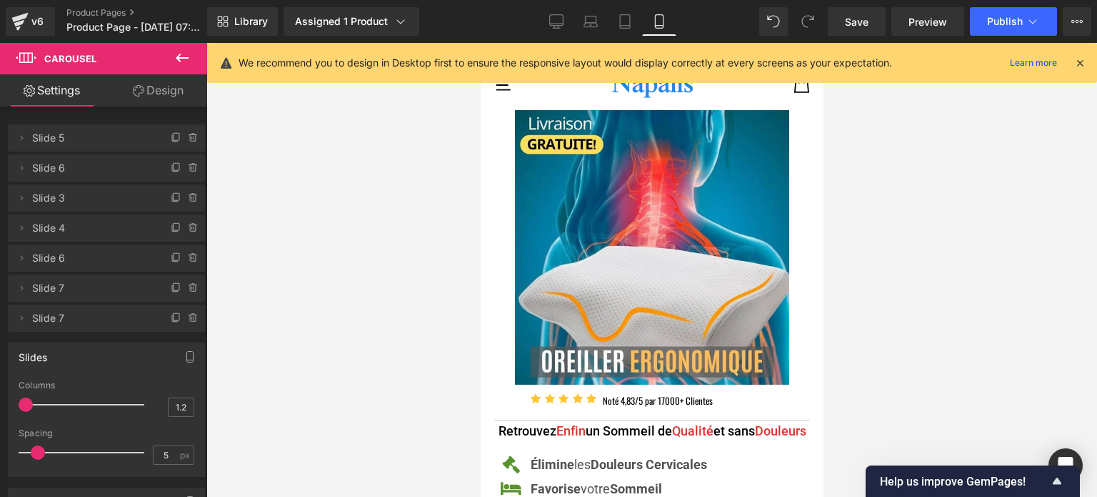
scroll to position [0, 0]
